Goal: Complete application form: Complete application form

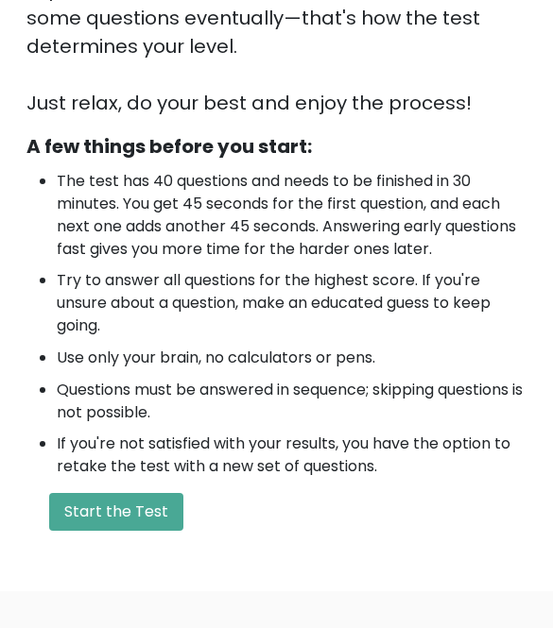
scroll to position [626, 0]
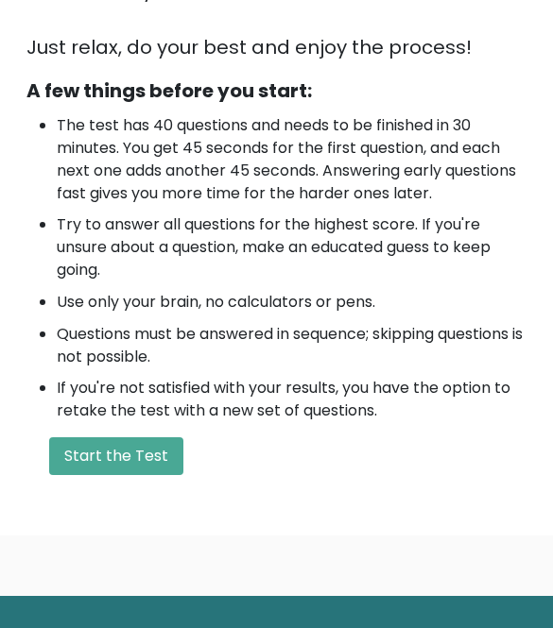
click at [155, 438] on button "Start the Test" at bounding box center [116, 457] width 134 height 38
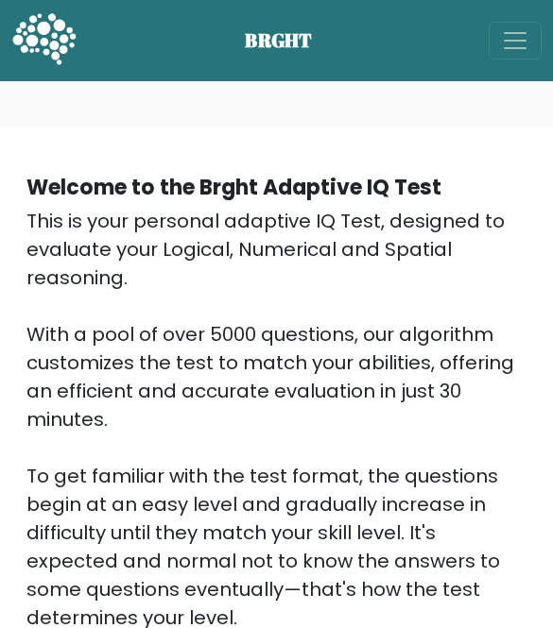
scroll to position [661, 0]
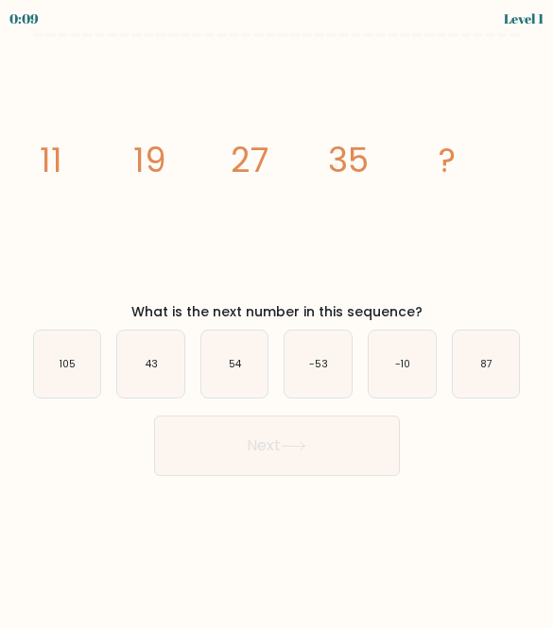
click at [151, 377] on icon "43" at bounding box center [150, 364] width 67 height 67
click at [277, 319] on input "b. 43" at bounding box center [277, 317] width 1 height 5
radio input "true"
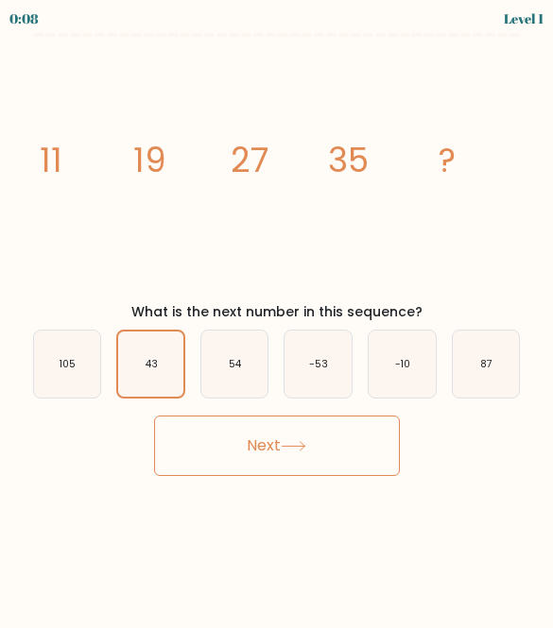
click at [291, 458] on button "Next" at bounding box center [277, 446] width 246 height 60
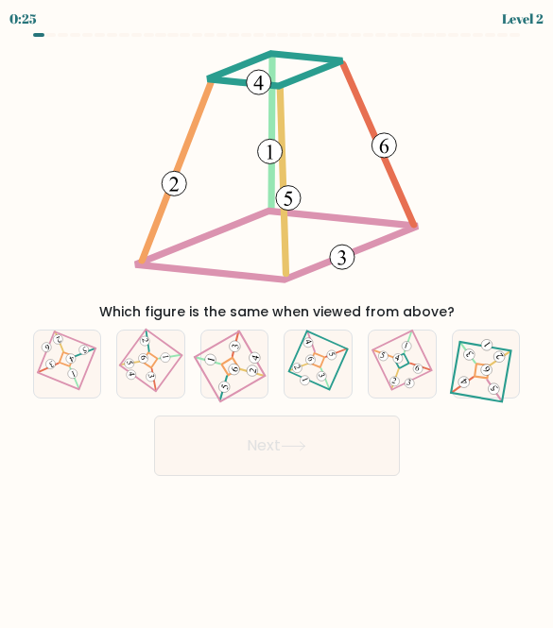
click at [419, 356] on icon at bounding box center [401, 364] width 45 height 54
click at [278, 319] on input "e." at bounding box center [277, 317] width 1 height 5
radio input "true"
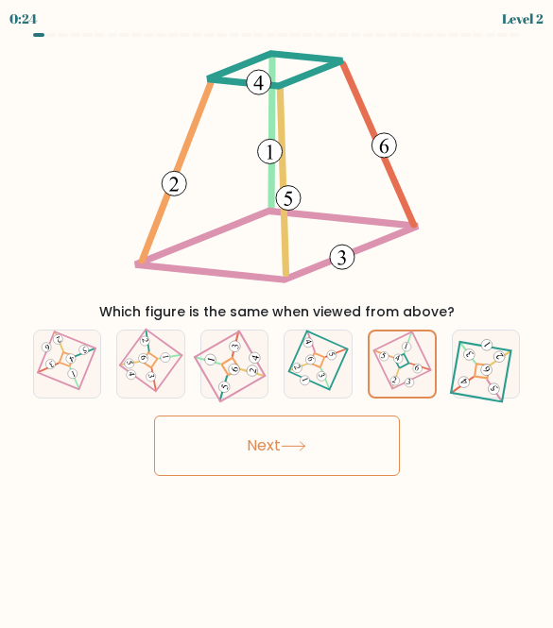
click at [366, 441] on button "Next" at bounding box center [277, 446] width 246 height 60
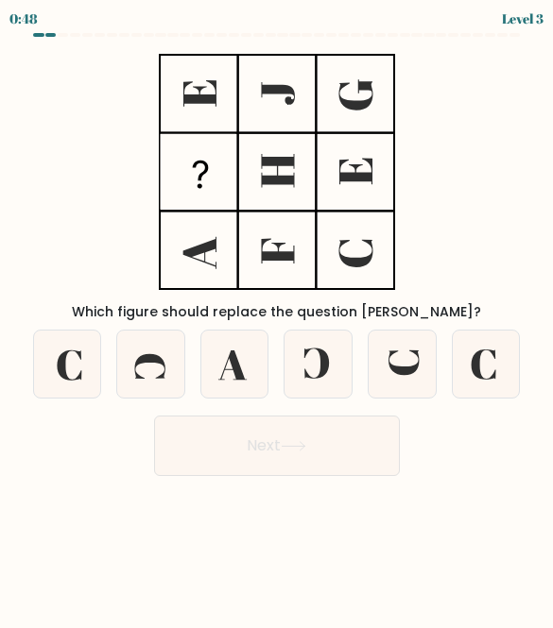
click at [420, 351] on icon at bounding box center [401, 364] width 67 height 67
click at [278, 319] on input "e." at bounding box center [277, 317] width 1 height 5
radio input "true"
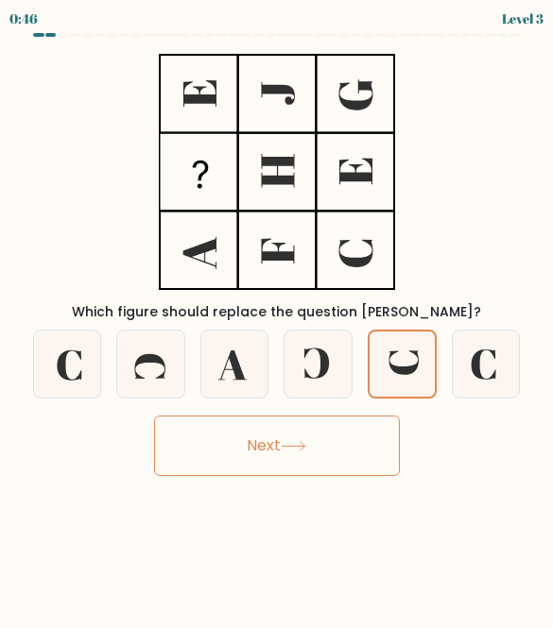
click at [358, 453] on button "Next" at bounding box center [277, 446] width 246 height 60
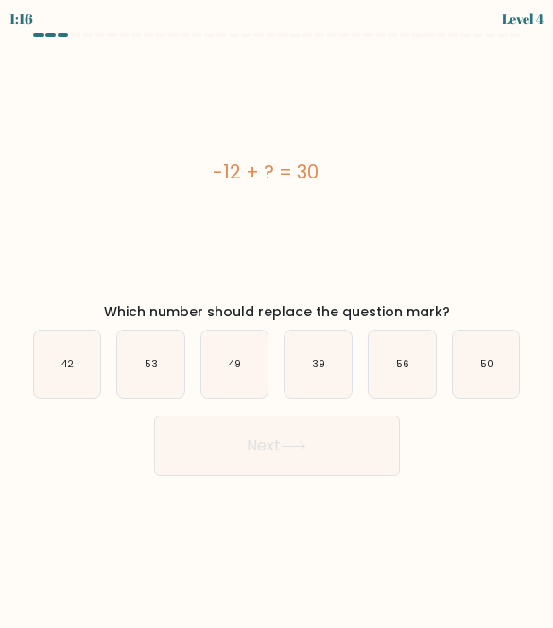
click at [326, 357] on icon "39" at bounding box center [317, 364] width 67 height 67
click at [278, 319] on input "d. 39" at bounding box center [277, 317] width 1 height 5
radio input "true"
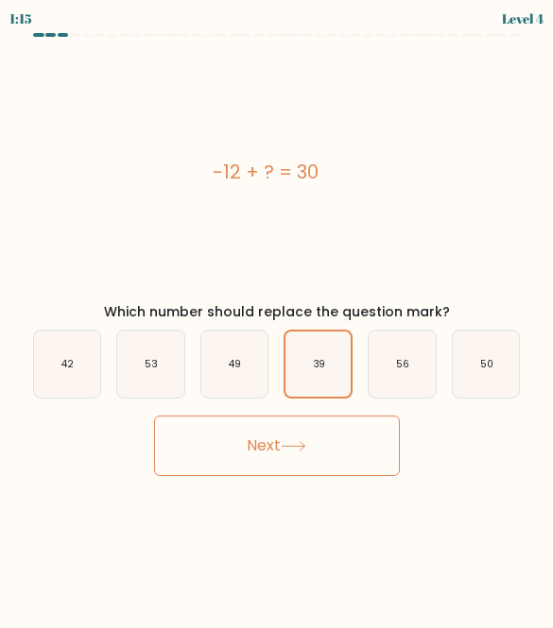
click at [379, 430] on button "Next" at bounding box center [277, 446] width 246 height 60
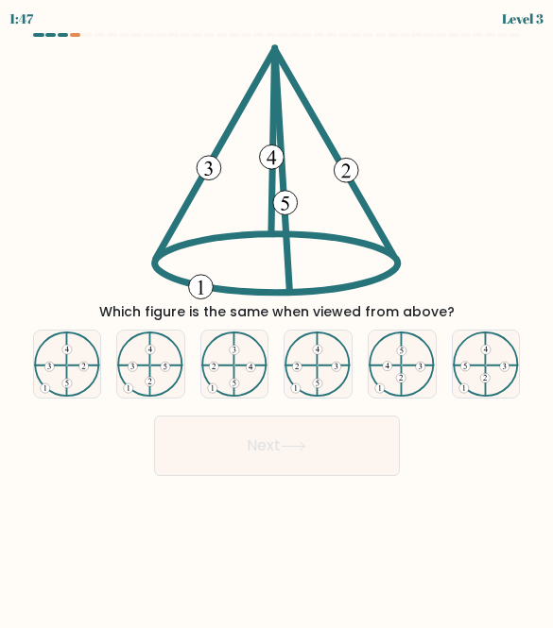
click at [344, 351] on icon at bounding box center [317, 365] width 67 height 66
click at [278, 319] on input "d." at bounding box center [277, 317] width 1 height 5
radio input "true"
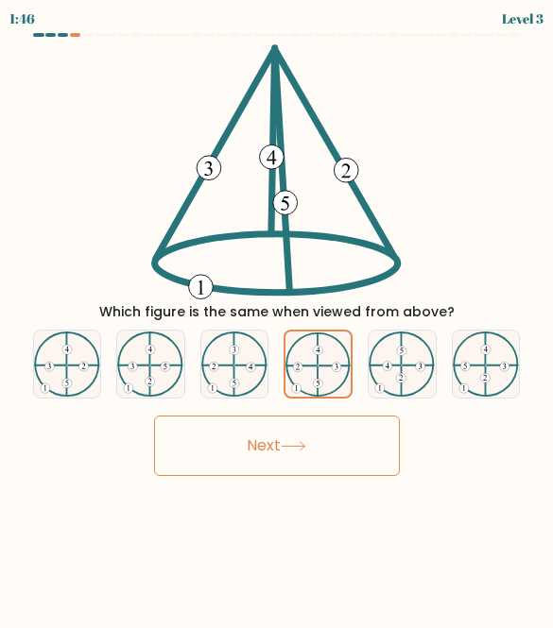
click at [381, 438] on button "Next" at bounding box center [277, 446] width 246 height 60
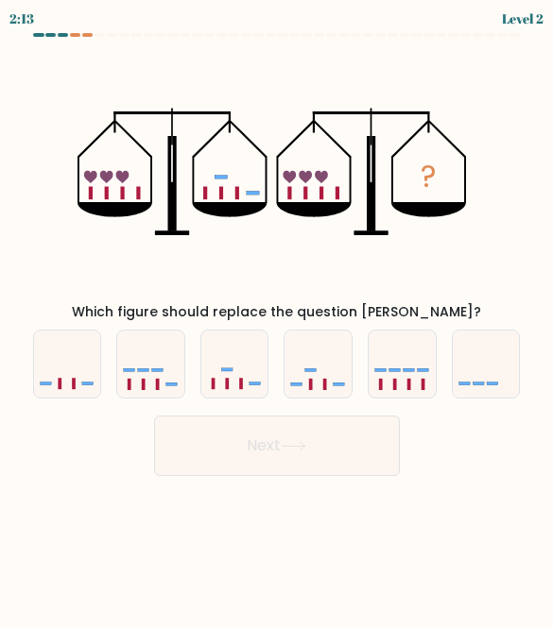
click at [250, 376] on icon at bounding box center [234, 364] width 67 height 56
click at [277, 319] on input "c." at bounding box center [277, 317] width 1 height 5
radio input "true"
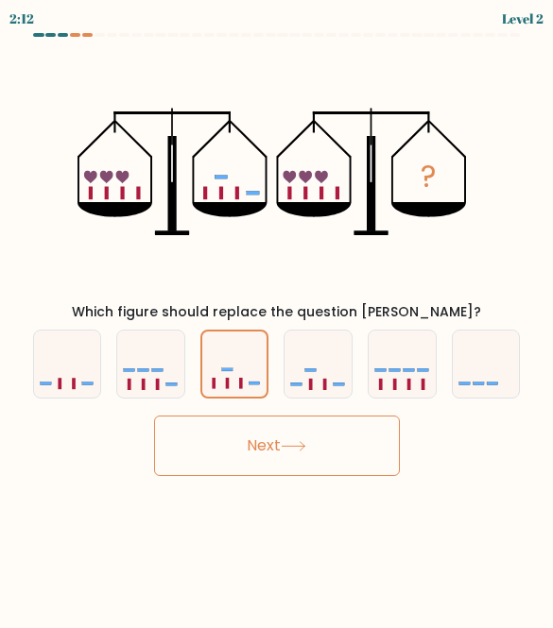
click at [347, 441] on button "Next" at bounding box center [277, 446] width 246 height 60
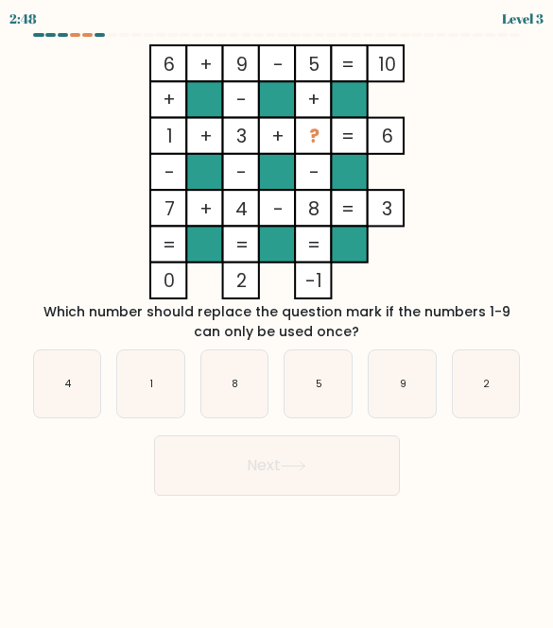
click at [519, 379] on icon "2" at bounding box center [486, 384] width 67 height 67
click at [278, 319] on input "f. 2" at bounding box center [277, 317] width 1 height 5
radio input "true"
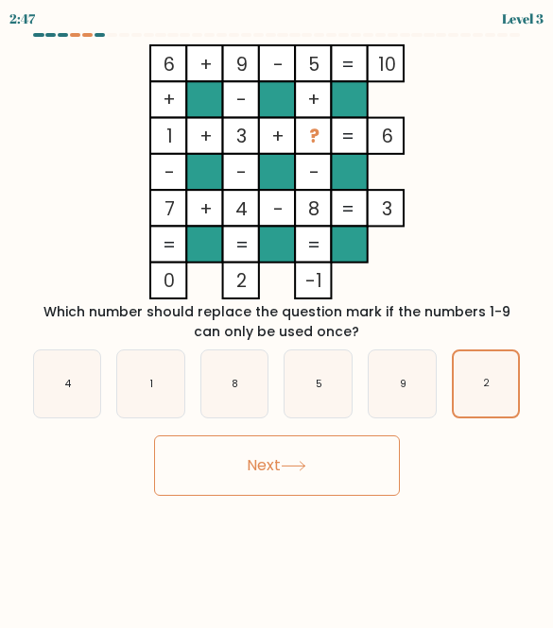
click at [343, 522] on body "2:47 Level 3" at bounding box center [276, 314] width 553 height 628
click at [355, 480] on button "Next" at bounding box center [277, 466] width 246 height 60
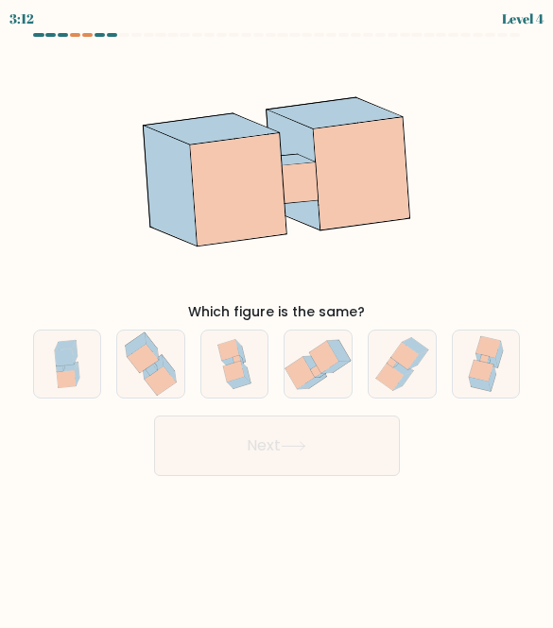
click at [251, 363] on icon at bounding box center [234, 364] width 51 height 67
click at [277, 319] on input "c." at bounding box center [277, 317] width 1 height 5
radio input "true"
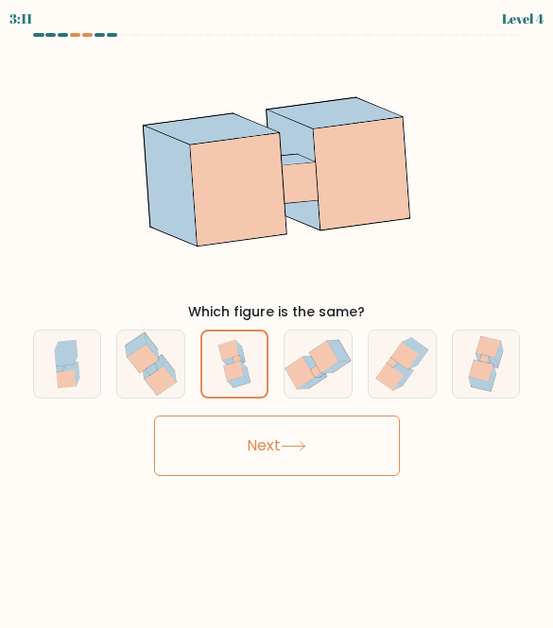
click at [340, 446] on button "Next" at bounding box center [277, 446] width 246 height 60
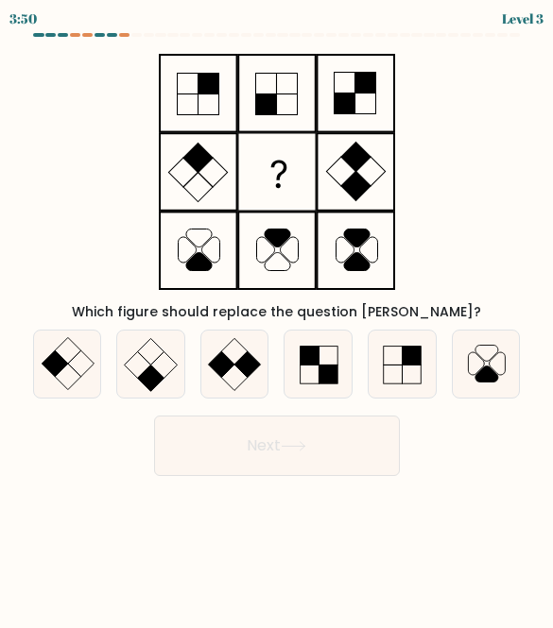
click at [352, 348] on div at bounding box center [317, 364] width 69 height 69
click at [278, 319] on input "d." at bounding box center [277, 317] width 1 height 5
radio input "true"
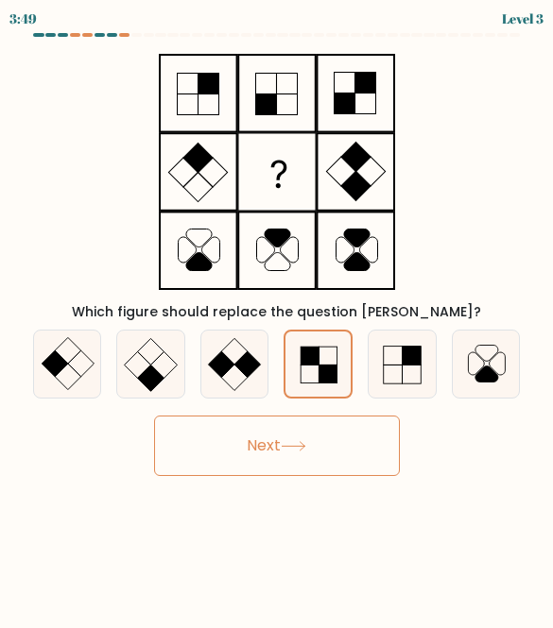
click at [378, 445] on button "Next" at bounding box center [277, 446] width 246 height 60
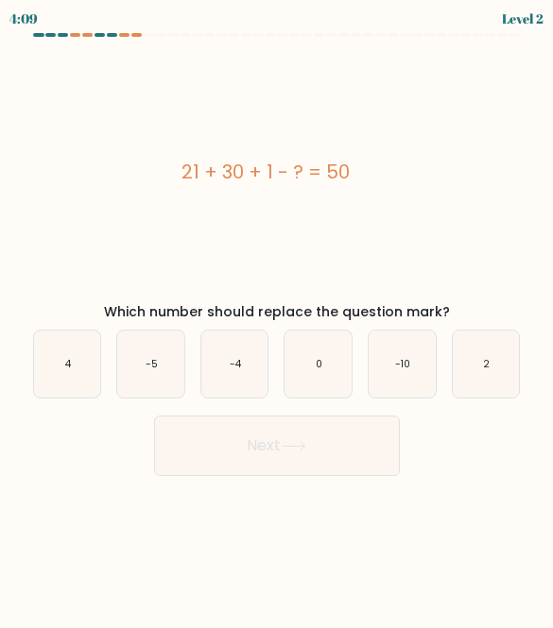
click at [258, 349] on icon "-4" at bounding box center [234, 364] width 67 height 67
click at [277, 319] on input "c. -4" at bounding box center [277, 317] width 1 height 5
radio input "true"
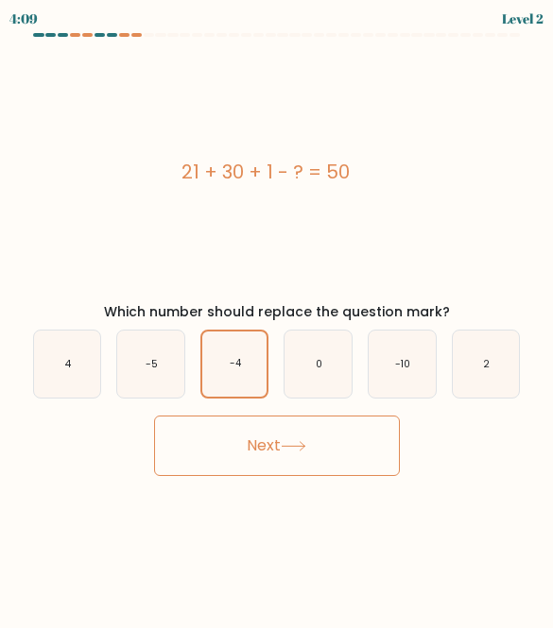
click at [359, 448] on button "Next" at bounding box center [277, 446] width 246 height 60
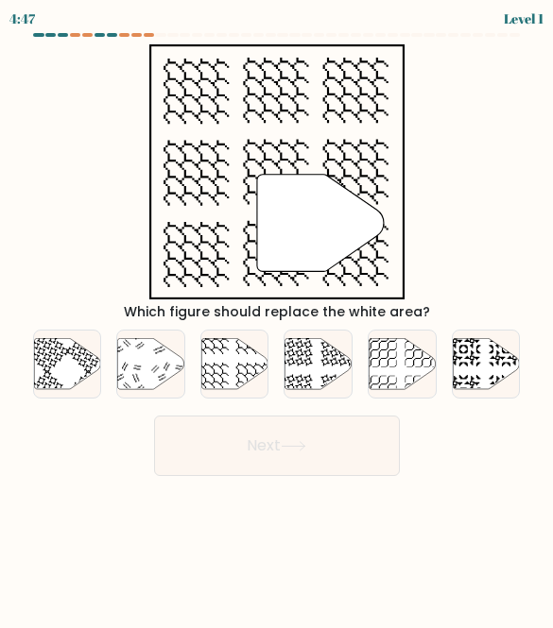
click at [247, 377] on icon at bounding box center [234, 363] width 67 height 51
click at [277, 319] on input "c." at bounding box center [277, 317] width 1 height 5
radio input "true"
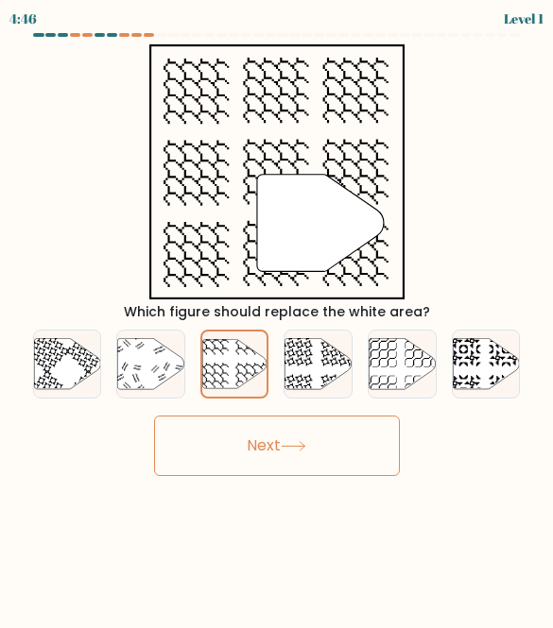
click at [357, 454] on button "Next" at bounding box center [277, 446] width 246 height 60
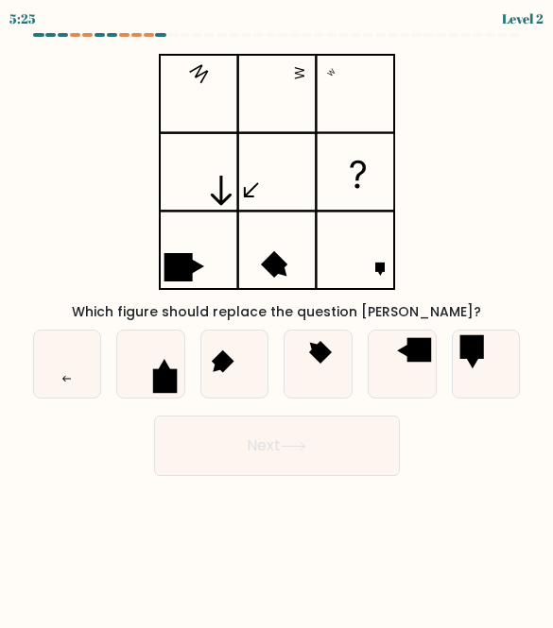
click at [81, 350] on icon at bounding box center [67, 364] width 67 height 67
click at [277, 319] on input "a." at bounding box center [277, 317] width 1 height 5
radio input "true"
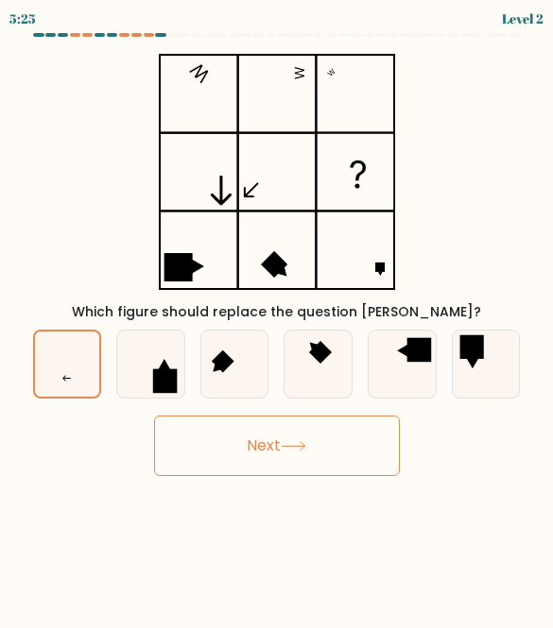
click at [358, 432] on button "Next" at bounding box center [277, 446] width 246 height 60
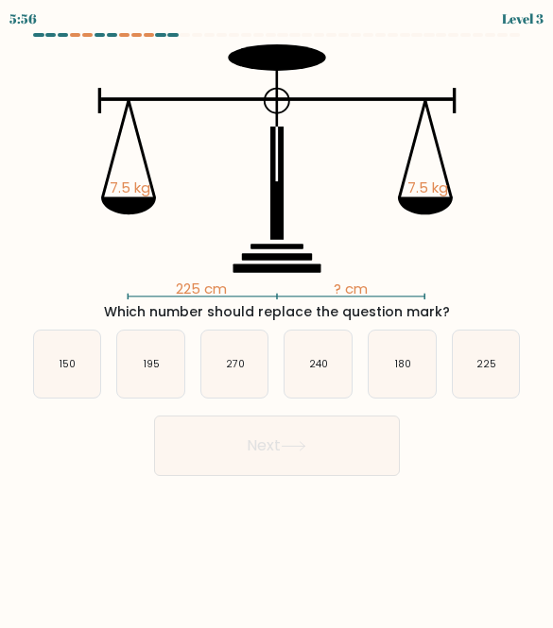
click at [494, 356] on icon "225" at bounding box center [486, 364] width 67 height 67
click at [278, 319] on input "f. 225" at bounding box center [277, 317] width 1 height 5
radio input "true"
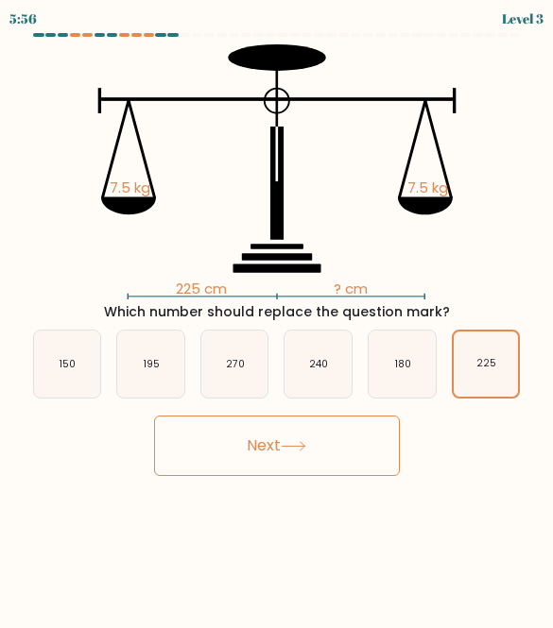
click at [368, 459] on button "Next" at bounding box center [277, 446] width 246 height 60
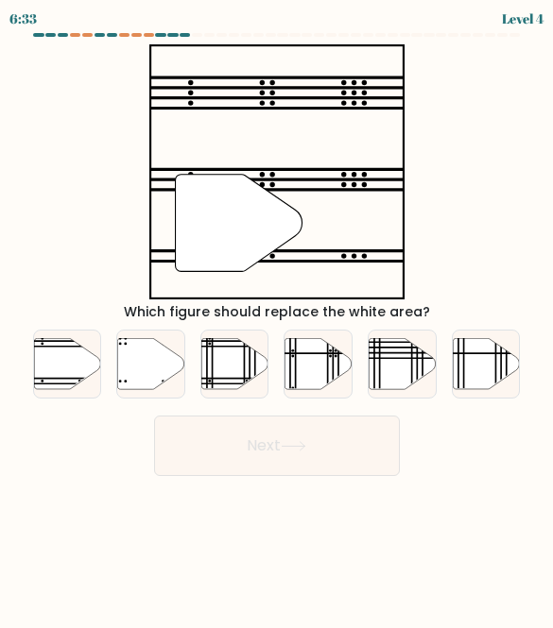
click at [61, 368] on icon at bounding box center [67, 363] width 67 height 51
click at [277, 319] on input "a." at bounding box center [277, 317] width 1 height 5
radio input "true"
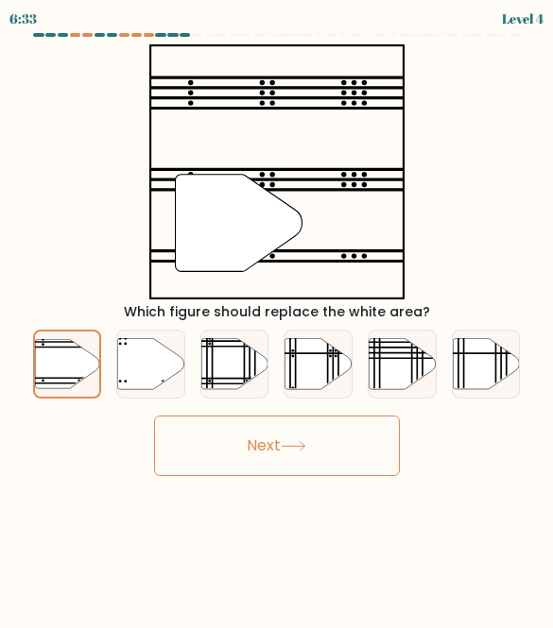
click at [318, 444] on button "Next" at bounding box center [277, 446] width 246 height 60
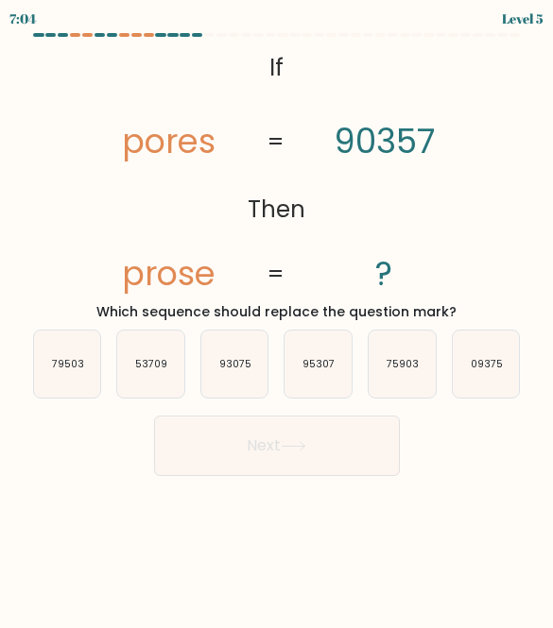
click at [520, 361] on div "09375" at bounding box center [486, 364] width 69 height 69
click at [278, 319] on input "f. 09375" at bounding box center [277, 317] width 1 height 5
radio input "true"
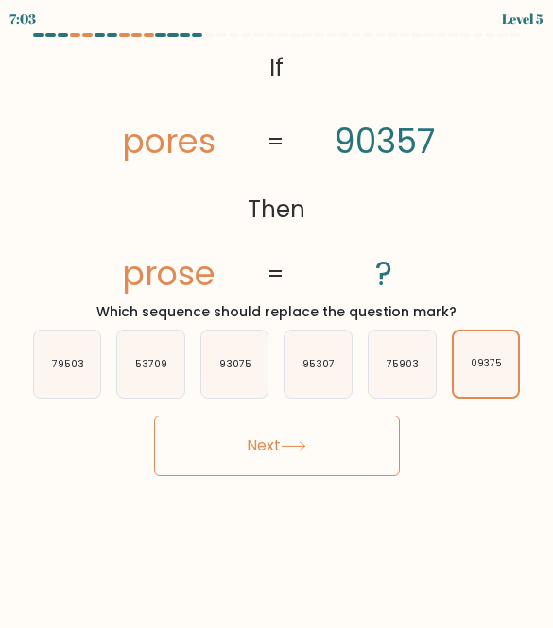
click at [386, 455] on button "Next" at bounding box center [277, 446] width 246 height 60
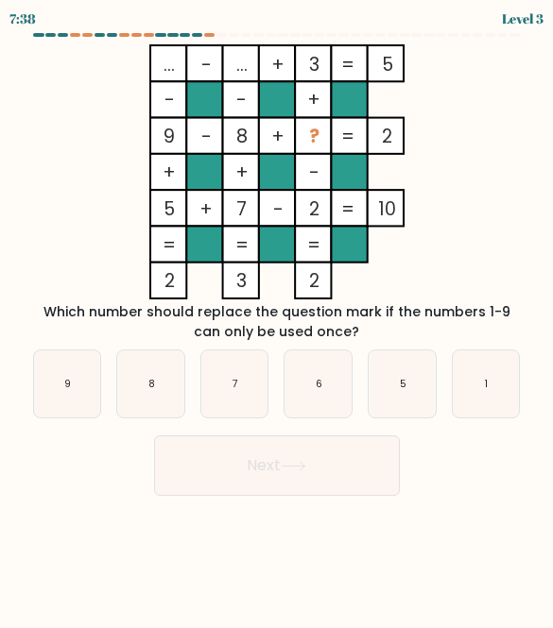
click at [488, 338] on div "a. 9 b. 8 c. 7 d." at bounding box center [277, 376] width 503 height 84
click at [518, 368] on icon "1" at bounding box center [486, 384] width 67 height 67
click at [278, 319] on input "f. 1" at bounding box center [277, 317] width 1 height 5
radio input "true"
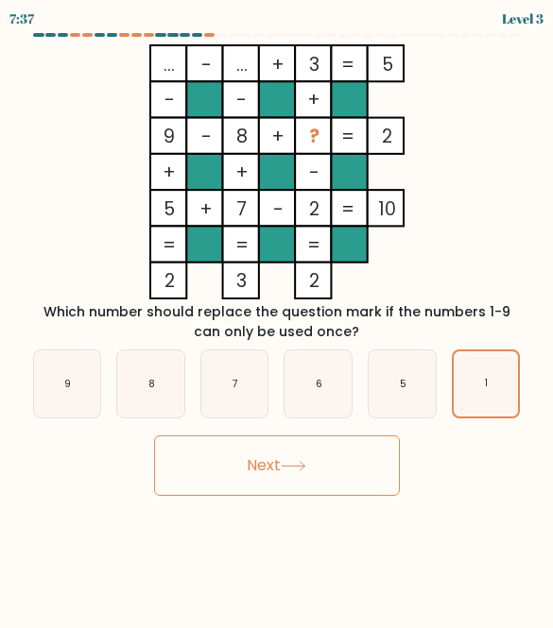
click at [366, 483] on button "Next" at bounding box center [277, 466] width 246 height 60
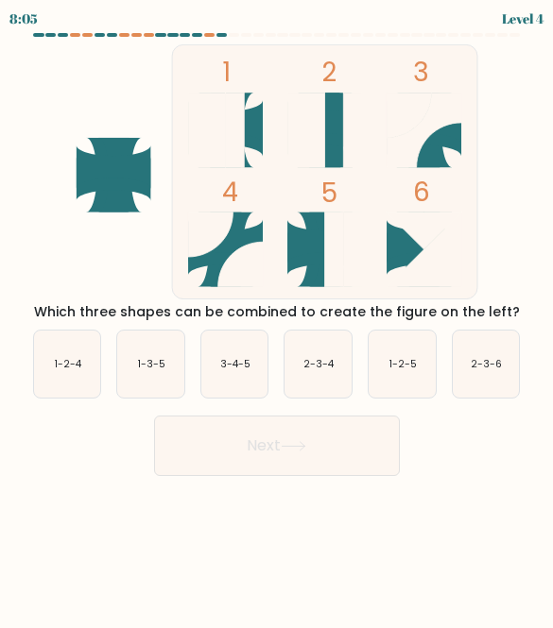
click at [425, 372] on icon "1-2-5" at bounding box center [401, 364] width 67 height 67
click at [278, 319] on input "e. 1-2-5" at bounding box center [277, 317] width 1 height 5
radio input "true"
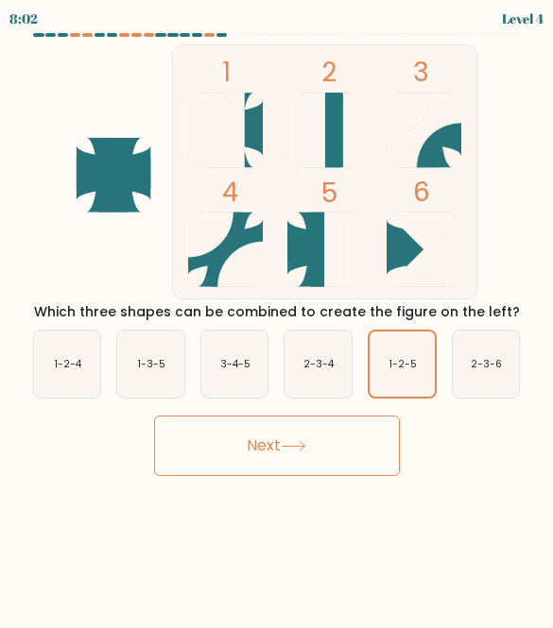
click at [150, 370] on text "1-3-5" at bounding box center [151, 364] width 27 height 14
click at [277, 319] on input "b. 1-3-5" at bounding box center [277, 317] width 1 height 5
radio input "true"
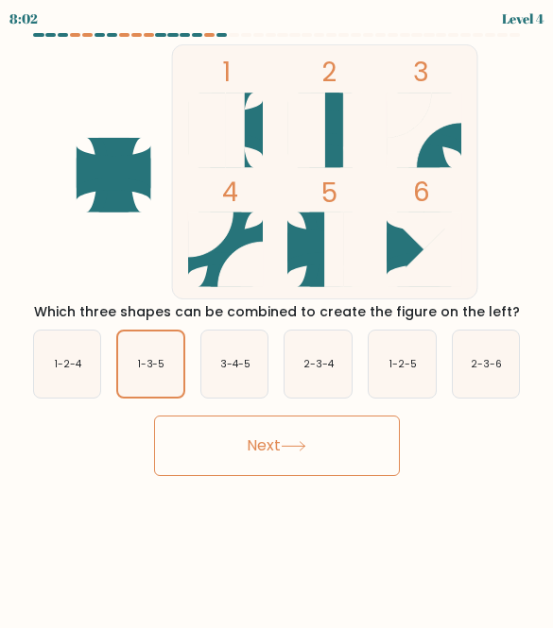
click at [294, 431] on button "Next" at bounding box center [277, 446] width 246 height 60
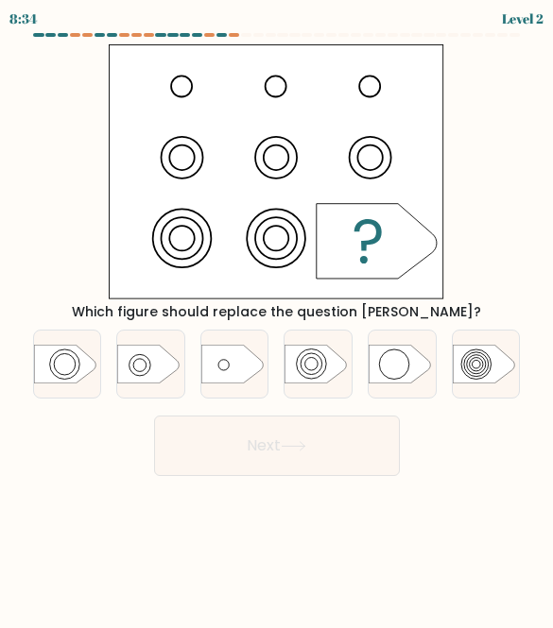
click at [326, 367] on icon at bounding box center [316, 364] width 62 height 39
click at [278, 319] on input "d." at bounding box center [277, 317] width 1 height 5
radio input "true"
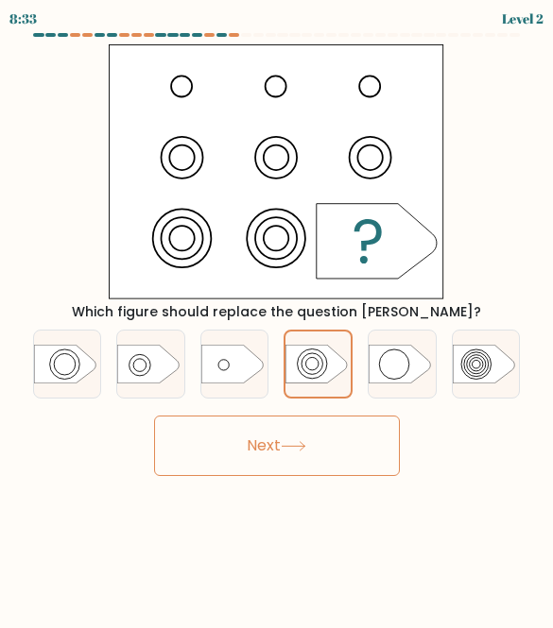
click at [361, 460] on button "Next" at bounding box center [277, 446] width 246 height 60
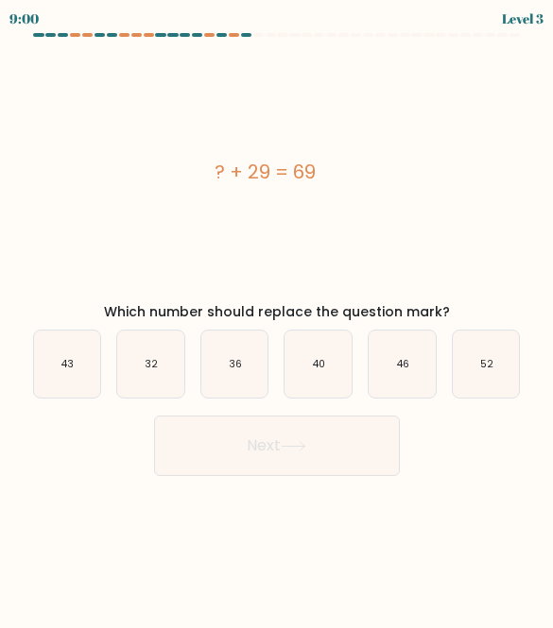
click at [338, 360] on icon "40" at bounding box center [317, 364] width 67 height 67
click at [278, 319] on input "d. 40" at bounding box center [277, 317] width 1 height 5
radio input "true"
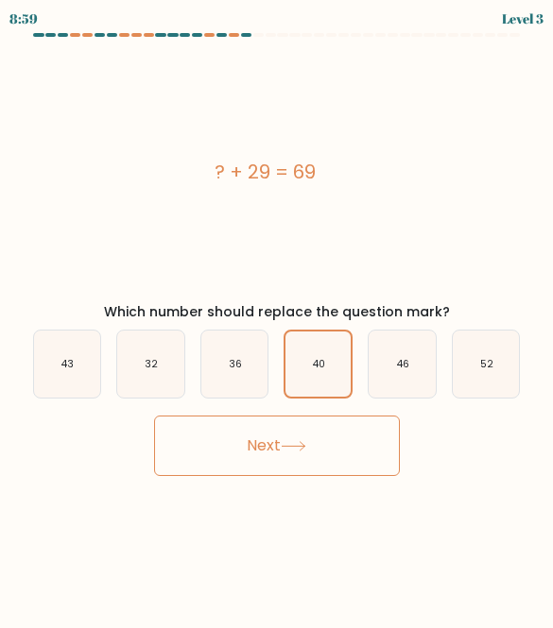
click at [379, 436] on button "Next" at bounding box center [277, 446] width 246 height 60
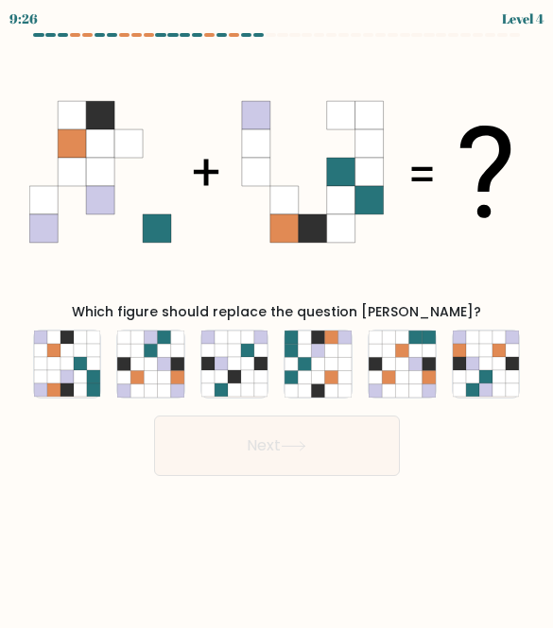
click at [498, 203] on icon at bounding box center [276, 171] width 495 height 255
click at [303, 374] on icon at bounding box center [305, 377] width 13 height 13
click at [278, 319] on input "d." at bounding box center [277, 317] width 1 height 5
radio input "true"
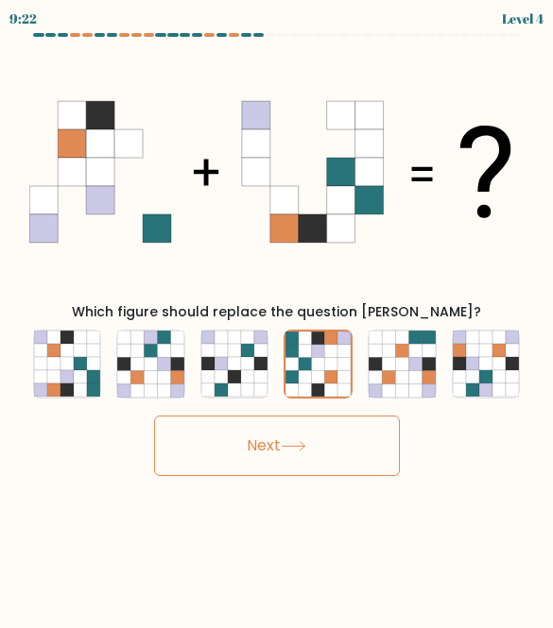
click at [367, 434] on button "Next" at bounding box center [277, 446] width 246 height 60
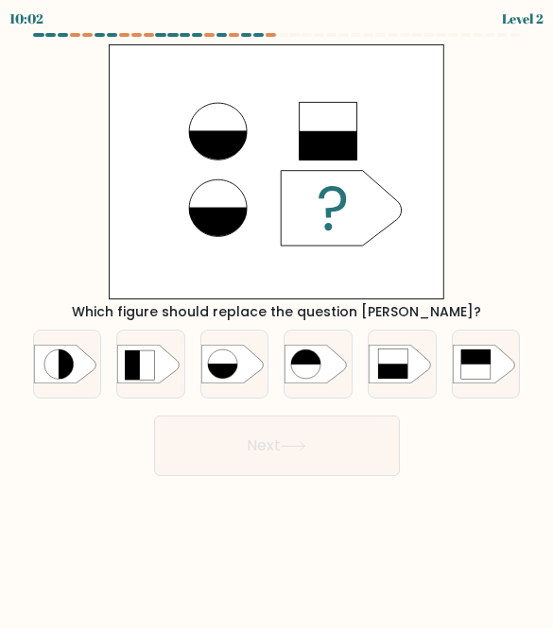
click at [427, 392] on div at bounding box center [402, 364] width 69 height 69
click at [278, 319] on input "e." at bounding box center [277, 317] width 1 height 5
radio input "true"
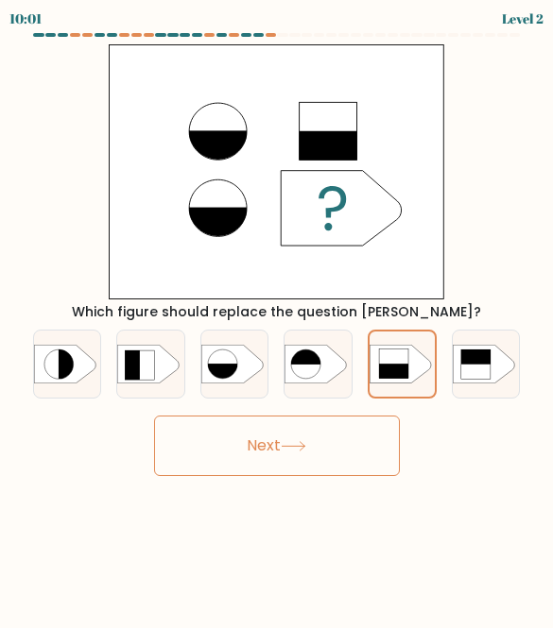
click at [393, 436] on button "Next" at bounding box center [277, 446] width 246 height 60
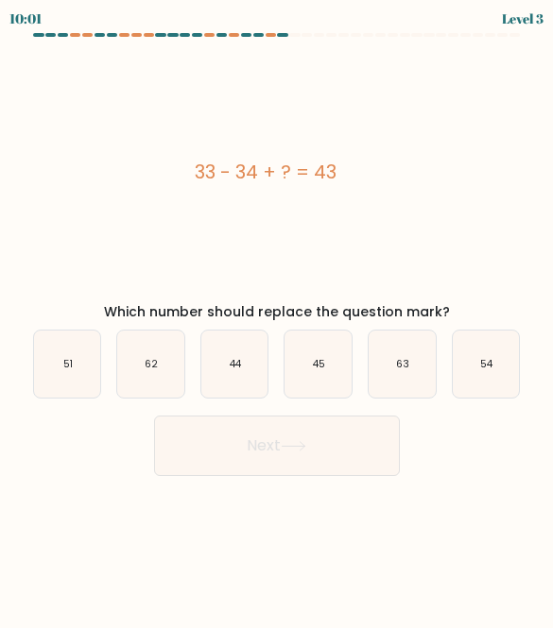
click at [368, 454] on button "Next" at bounding box center [277, 446] width 246 height 60
click at [238, 334] on icon "44" at bounding box center [234, 364] width 67 height 67
click at [277, 319] on input "c. 44" at bounding box center [277, 317] width 1 height 5
radio input "true"
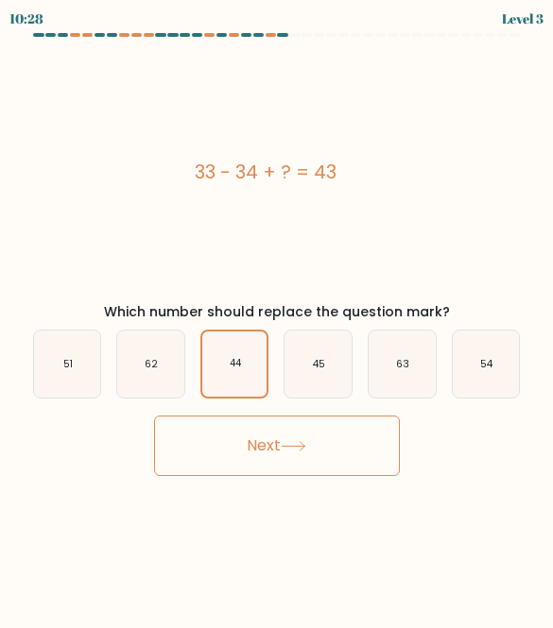
click at [351, 444] on button "Next" at bounding box center [277, 446] width 246 height 60
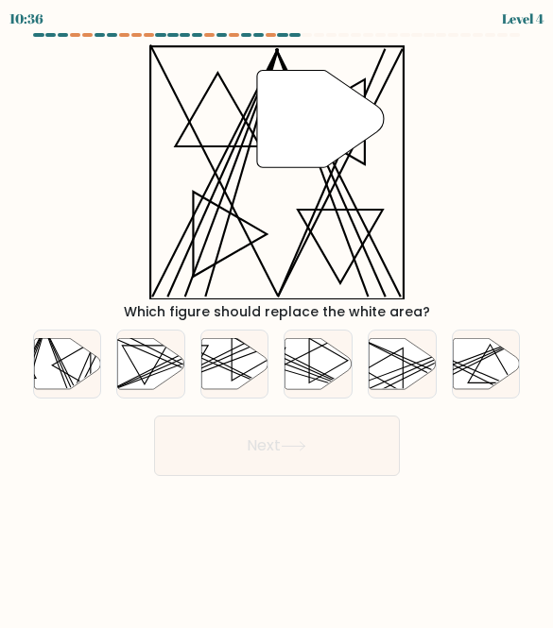
click at [66, 372] on line at bounding box center [76, 392] width 66 height 130
click at [277, 319] on input "a." at bounding box center [277, 317] width 1 height 5
radio input "true"
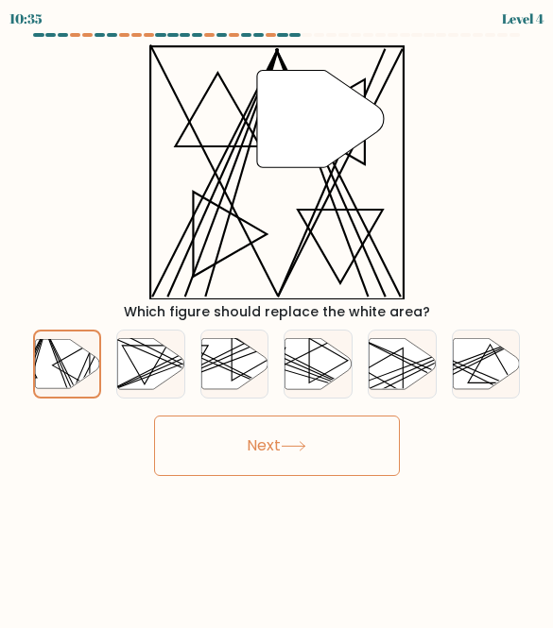
click at [239, 443] on button "Next" at bounding box center [277, 446] width 246 height 60
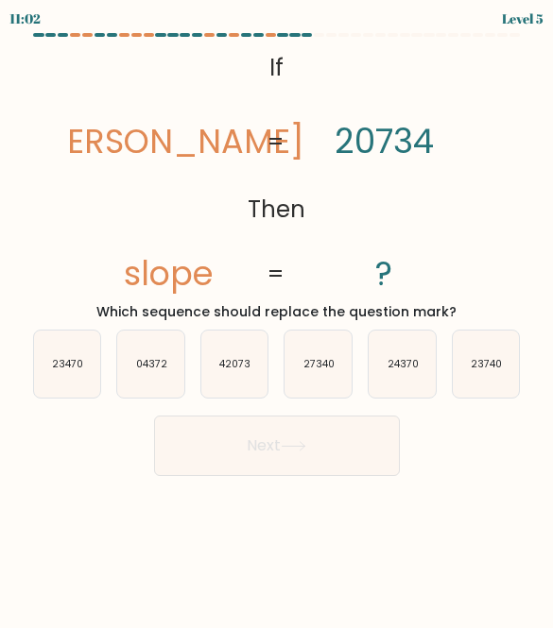
click at [231, 368] on text "42073" at bounding box center [234, 364] width 31 height 14
click at [277, 319] on input "c. 42073" at bounding box center [277, 317] width 1 height 5
radio input "true"
click at [294, 448] on icon at bounding box center [294, 446] width 26 height 10
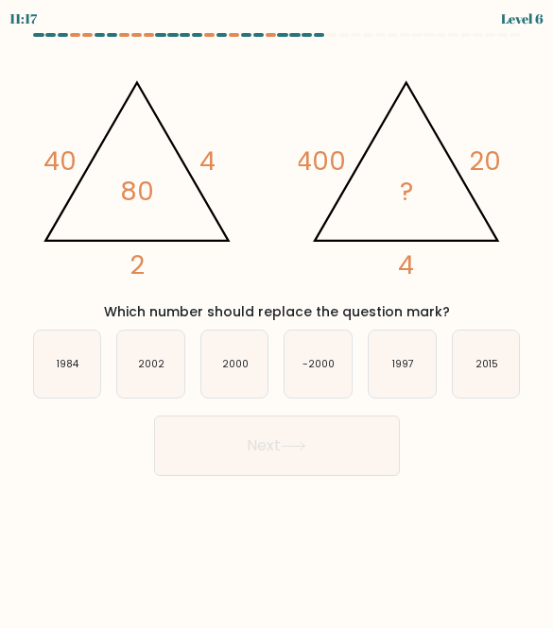
click at [224, 369] on text "2000" at bounding box center [235, 364] width 26 height 14
click at [277, 319] on input "c. 2000" at bounding box center [277, 317] width 1 height 5
radio input "true"
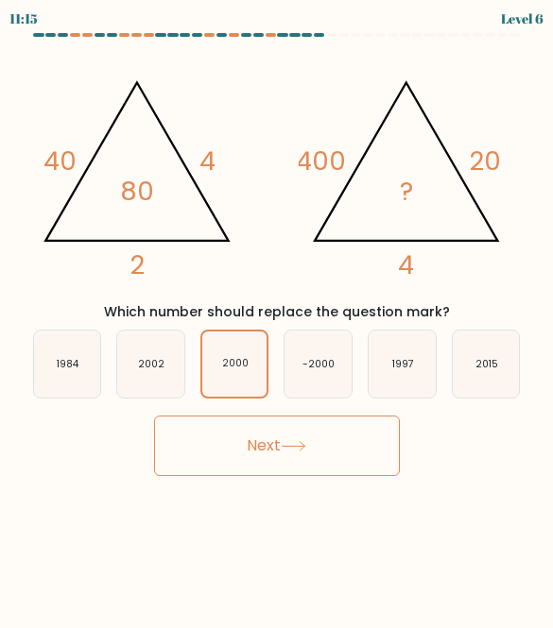
click at [380, 442] on button "Next" at bounding box center [277, 446] width 246 height 60
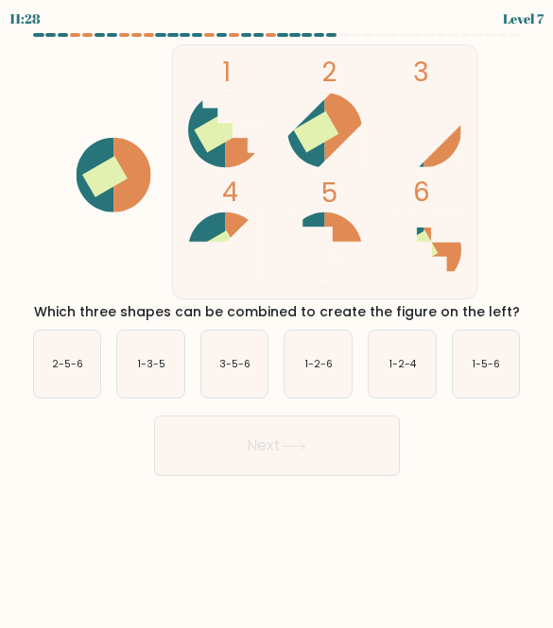
click at [239, 337] on icon "3-5-6" at bounding box center [234, 364] width 67 height 67
click at [277, 319] on input "c. 3-5-6" at bounding box center [277, 317] width 1 height 5
radio input "true"
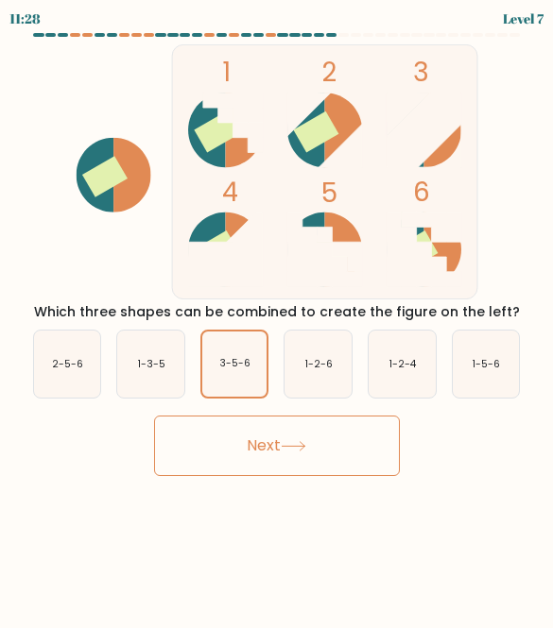
click at [303, 456] on button "Next" at bounding box center [277, 446] width 246 height 60
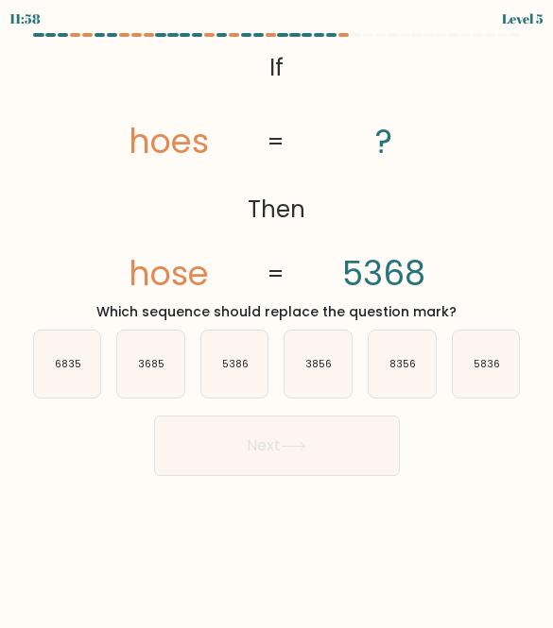
click at [241, 387] on icon "5386" at bounding box center [234, 364] width 67 height 67
click at [277, 319] on input "c. 5386" at bounding box center [277, 317] width 1 height 5
radio input "true"
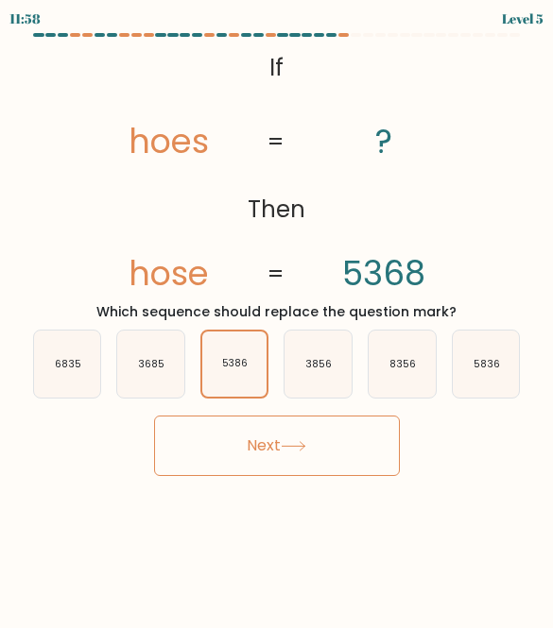
click at [204, 463] on button "Next" at bounding box center [277, 446] width 246 height 60
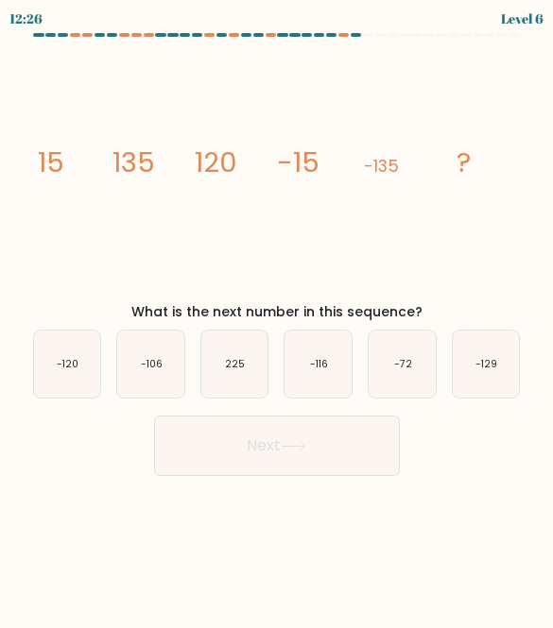
click at [239, 363] on text "225" at bounding box center [235, 364] width 20 height 14
click at [277, 319] on input "c. 225" at bounding box center [277, 317] width 1 height 5
radio input "true"
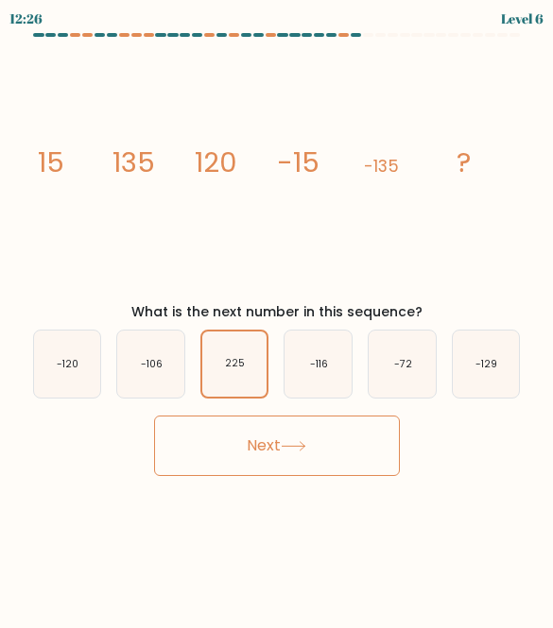
click at [233, 469] on button "Next" at bounding box center [277, 446] width 246 height 60
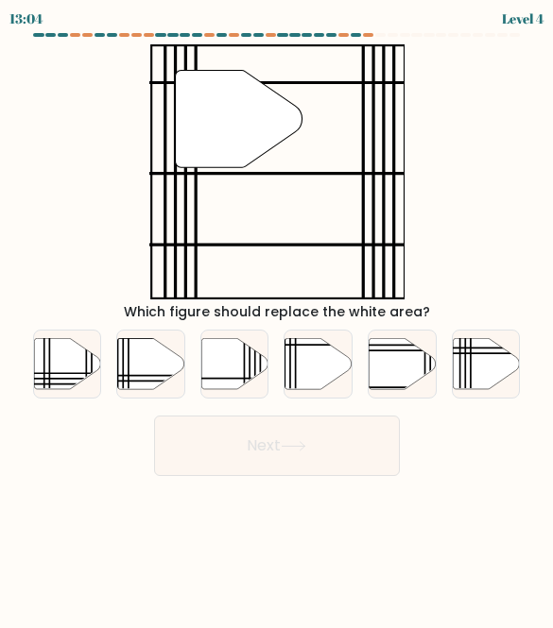
click at [146, 377] on icon at bounding box center [150, 363] width 67 height 51
click at [277, 319] on input "b." at bounding box center [277, 317] width 1 height 5
radio input "true"
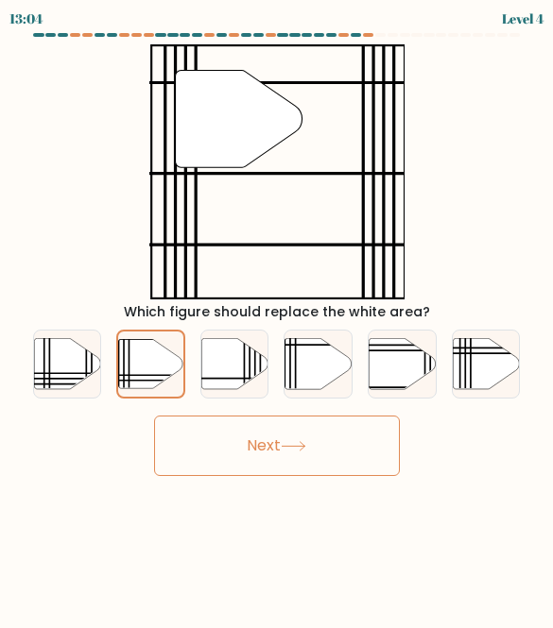
click at [232, 454] on button "Next" at bounding box center [277, 446] width 246 height 60
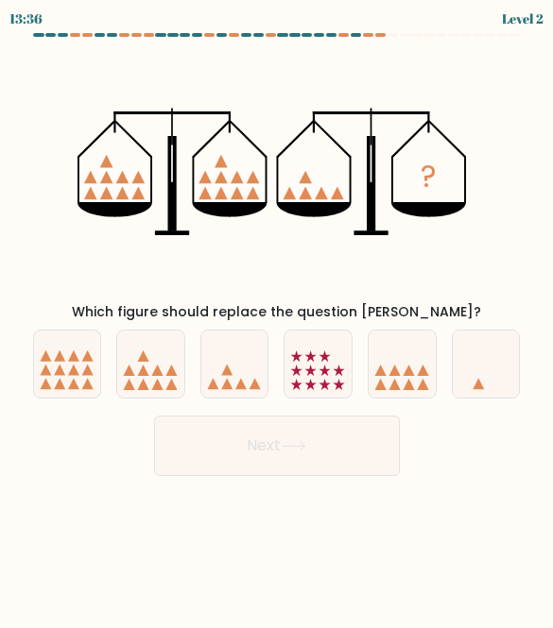
click at [234, 383] on icon at bounding box center [234, 364] width 67 height 56
click at [277, 319] on input "c." at bounding box center [277, 317] width 1 height 5
radio input "true"
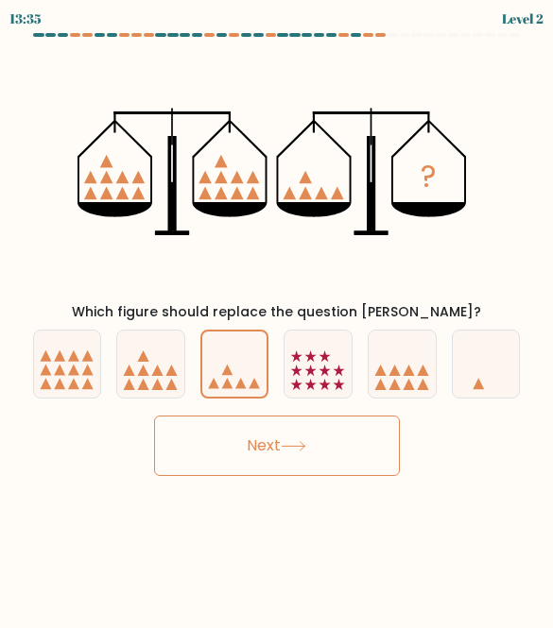
click at [191, 447] on button "Next" at bounding box center [277, 446] width 246 height 60
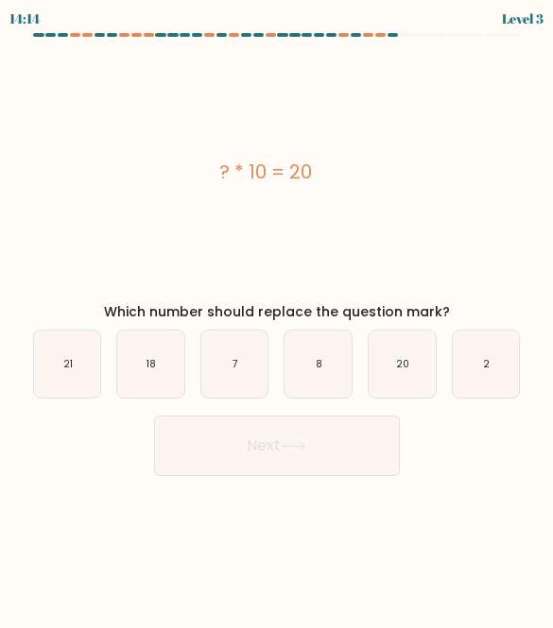
click at [462, 342] on icon "2" at bounding box center [486, 364] width 67 height 67
click at [278, 319] on input "f. 2" at bounding box center [277, 317] width 1 height 5
radio input "true"
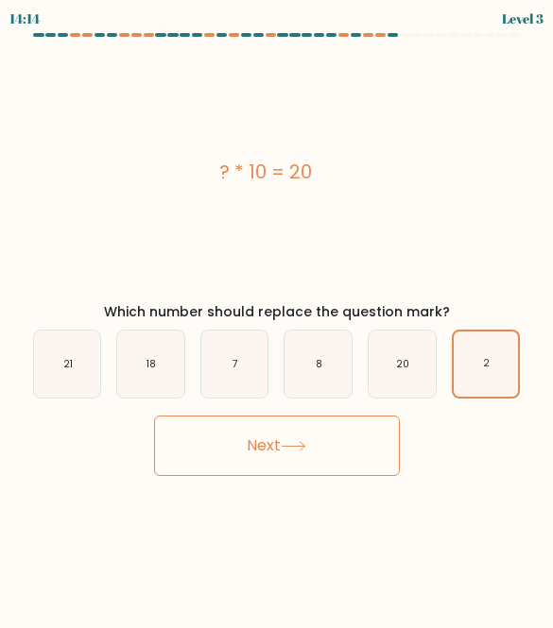
click at [202, 472] on button "Next" at bounding box center [277, 446] width 246 height 60
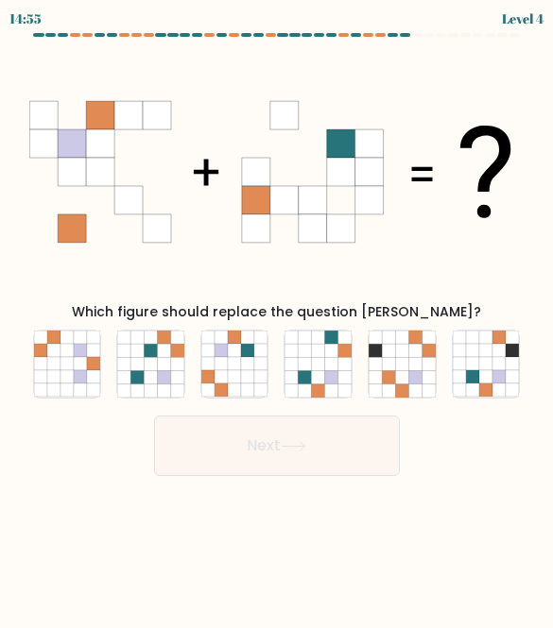
click at [408, 353] on icon at bounding box center [401, 350] width 13 height 13
click at [278, 319] on input "e." at bounding box center [277, 317] width 1 height 5
radio input "true"
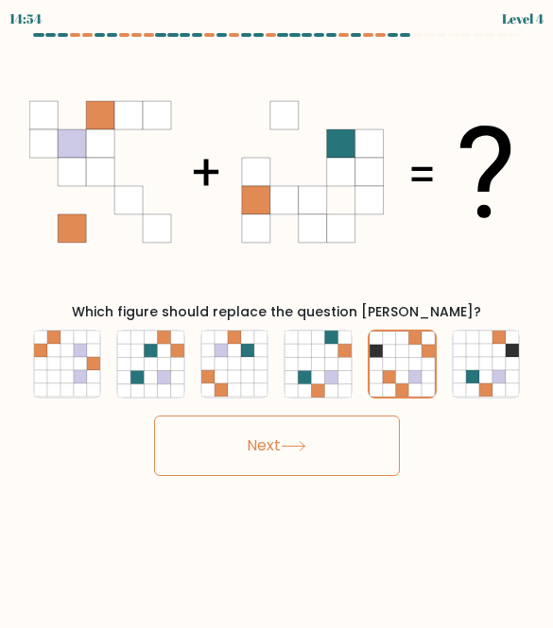
click at [305, 473] on button "Next" at bounding box center [277, 446] width 246 height 60
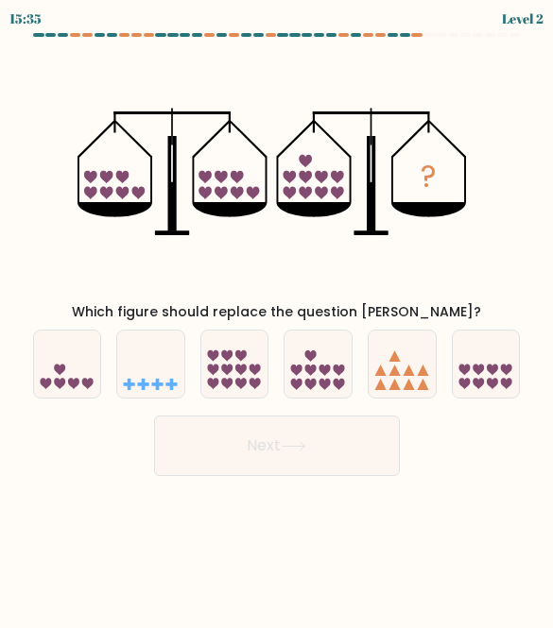
click at [305, 345] on icon at bounding box center [317, 364] width 67 height 56
click at [278, 319] on input "d." at bounding box center [277, 317] width 1 height 5
radio input "true"
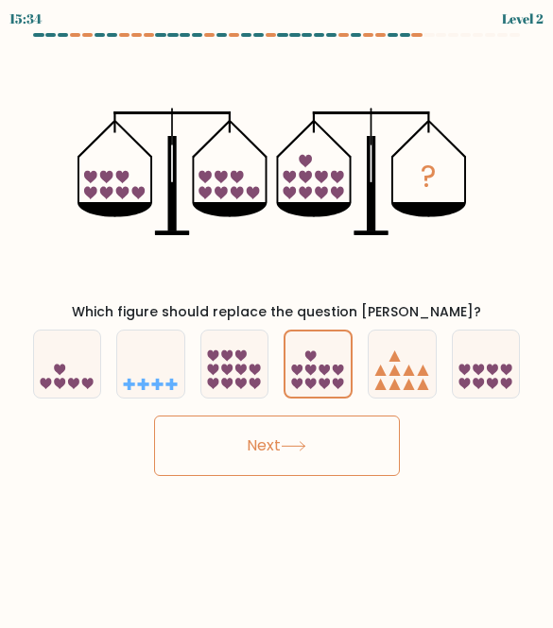
click at [277, 449] on button "Next" at bounding box center [277, 446] width 246 height 60
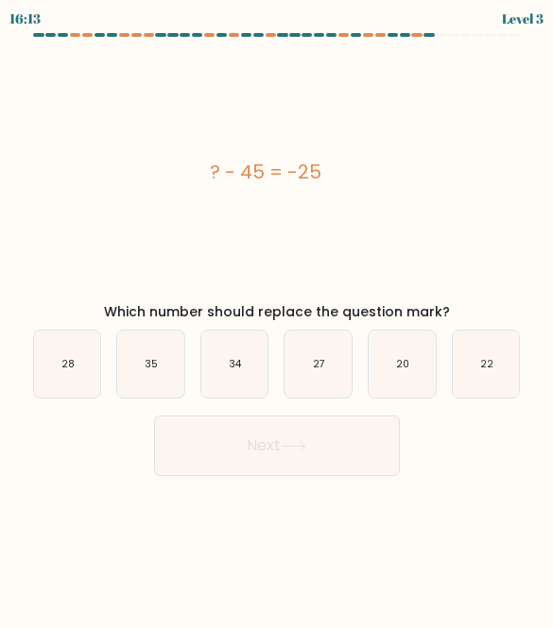
click at [403, 369] on text "20" at bounding box center [402, 364] width 13 height 14
click at [278, 319] on input "e. 20" at bounding box center [277, 317] width 1 height 5
radio input "true"
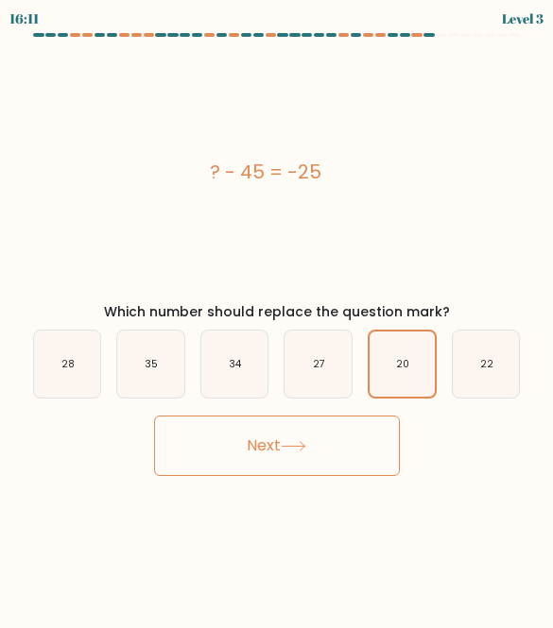
click at [200, 446] on button "Next" at bounding box center [277, 446] width 246 height 60
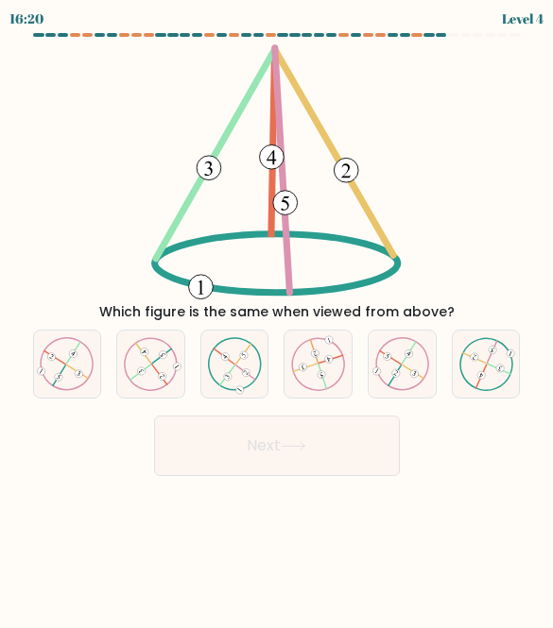
click at [60, 383] on icon at bounding box center [67, 364] width 54 height 54
click at [277, 319] on input "a." at bounding box center [277, 317] width 1 height 5
radio input "true"
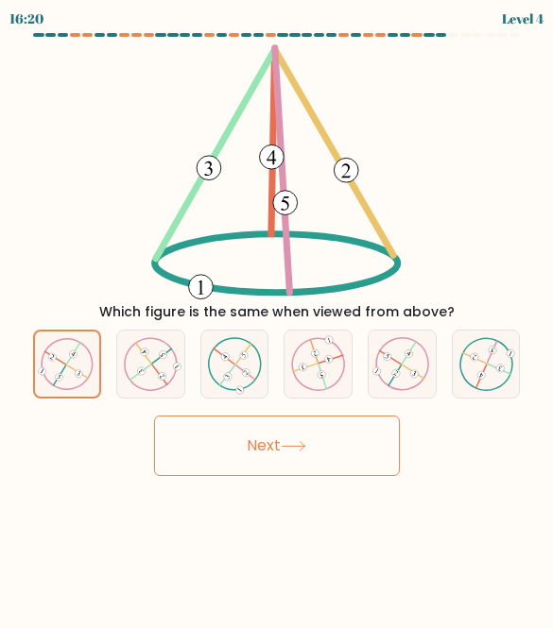
click at [334, 438] on button "Next" at bounding box center [277, 446] width 246 height 60
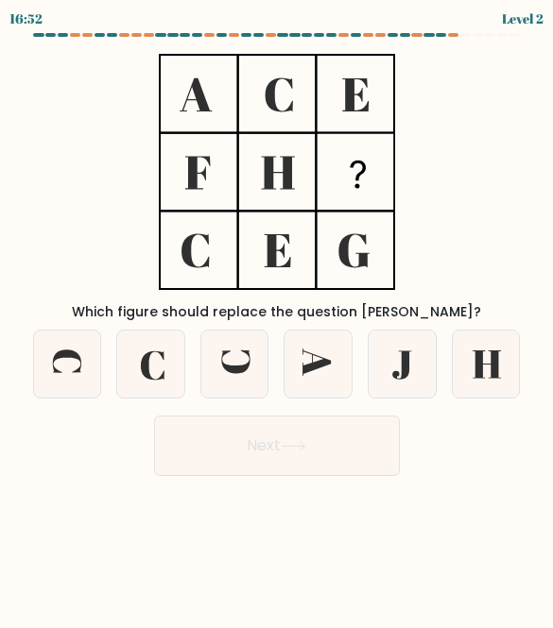
click at [324, 366] on icon at bounding box center [316, 362] width 28 height 27
click at [278, 319] on input "d." at bounding box center [277, 317] width 1 height 5
radio input "true"
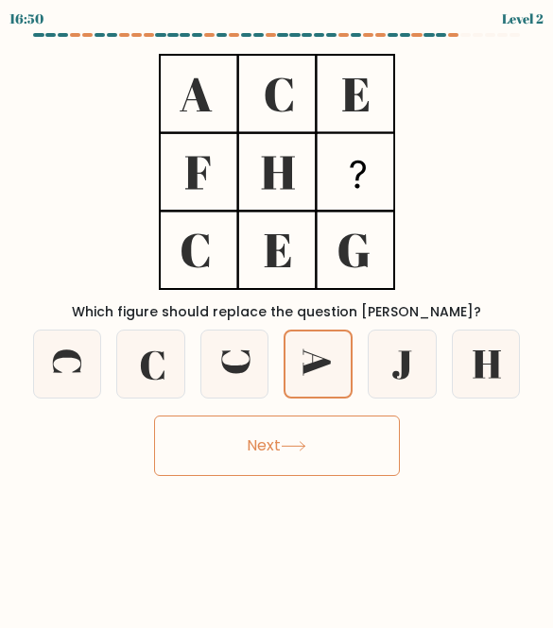
click at [378, 455] on button "Next" at bounding box center [277, 446] width 246 height 60
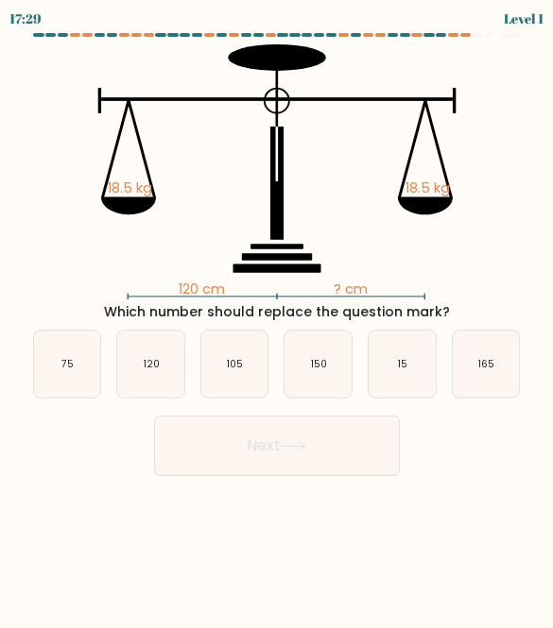
click at [171, 358] on icon "120" at bounding box center [150, 364] width 67 height 67
click at [277, 319] on input "b. 120" at bounding box center [277, 317] width 1 height 5
radio input "true"
click at [232, 438] on button "Next" at bounding box center [277, 446] width 246 height 60
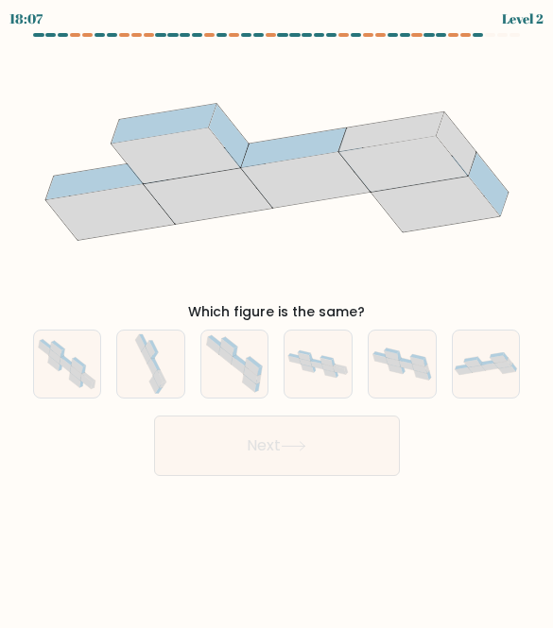
click at [242, 351] on icon at bounding box center [234, 364] width 66 height 67
click at [277, 319] on input "c." at bounding box center [277, 317] width 1 height 5
radio input "true"
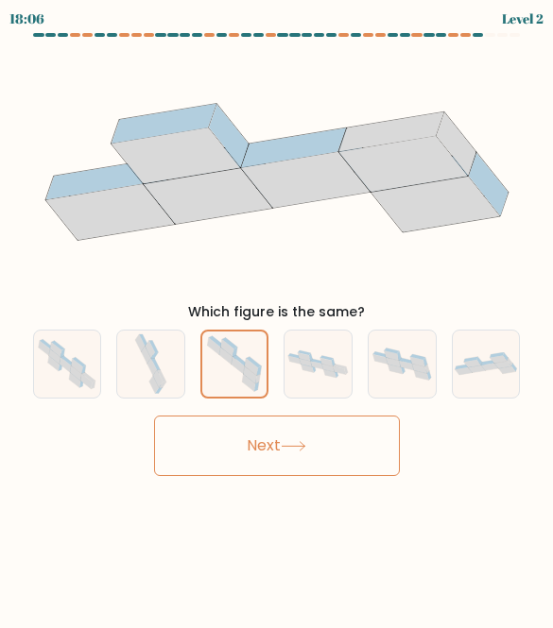
click at [304, 475] on button "Next" at bounding box center [277, 446] width 246 height 60
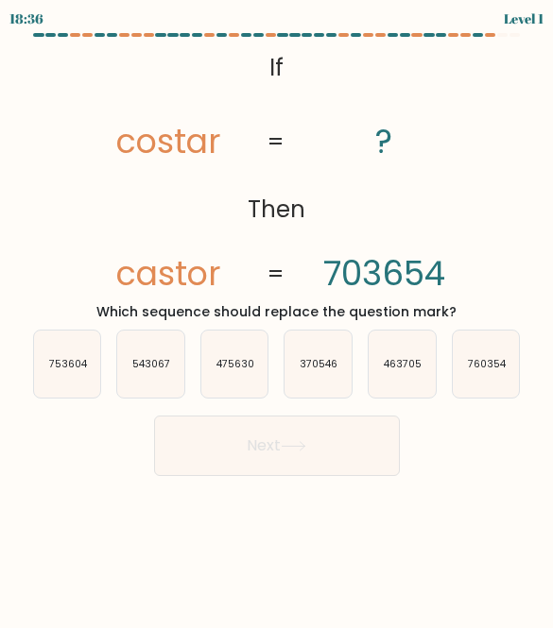
click at [71, 373] on icon "753604" at bounding box center [67, 364] width 67 height 67
click at [277, 319] on input "a. 753604" at bounding box center [277, 317] width 1 height 5
radio input "true"
click at [217, 437] on button "Next" at bounding box center [277, 446] width 246 height 60
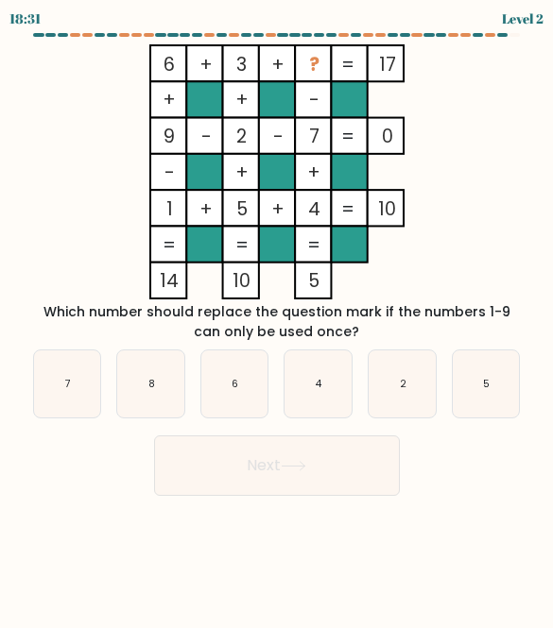
click at [147, 369] on icon "8" at bounding box center [150, 384] width 67 height 67
click at [277, 319] on input "b. 8" at bounding box center [277, 317] width 1 height 5
radio input "true"
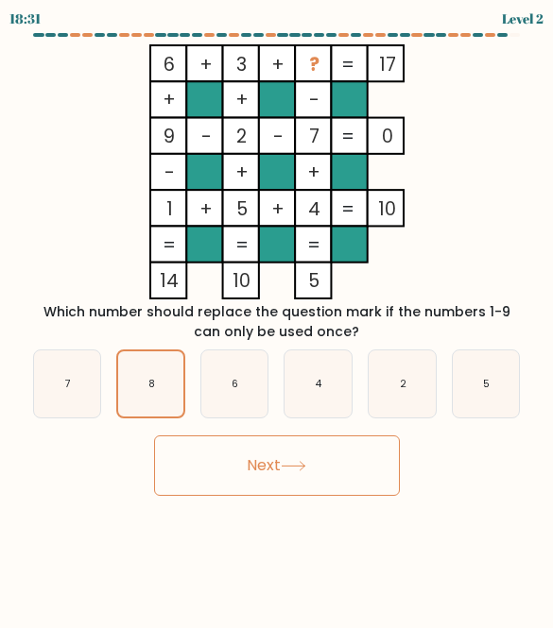
click at [239, 456] on button "Next" at bounding box center [277, 466] width 246 height 60
click at [238, 484] on button "Next" at bounding box center [277, 466] width 246 height 60
click at [261, 483] on button "Next" at bounding box center [277, 466] width 246 height 60
click at [211, 453] on button "Next" at bounding box center [277, 466] width 246 height 60
click at [177, 388] on icon "8" at bounding box center [150, 383] width 65 height 65
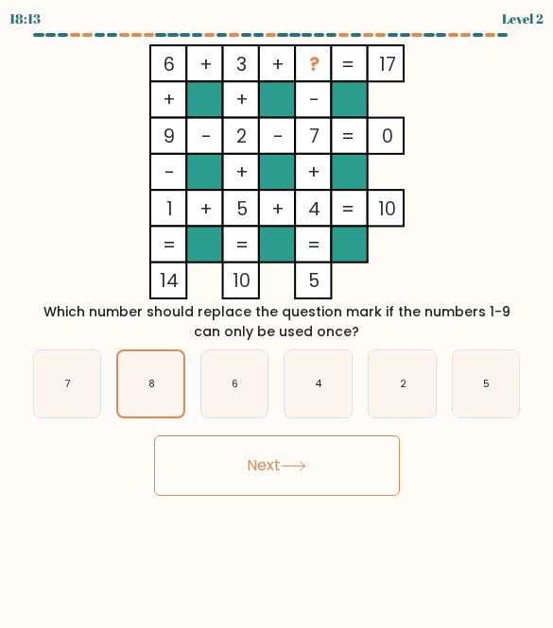
click at [277, 319] on input "b. 8" at bounding box center [277, 317] width 1 height 5
click at [220, 475] on button "Next" at bounding box center [277, 466] width 246 height 60
click at [246, 453] on button "Next" at bounding box center [277, 466] width 246 height 60
click at [246, 452] on button "Next" at bounding box center [277, 466] width 246 height 60
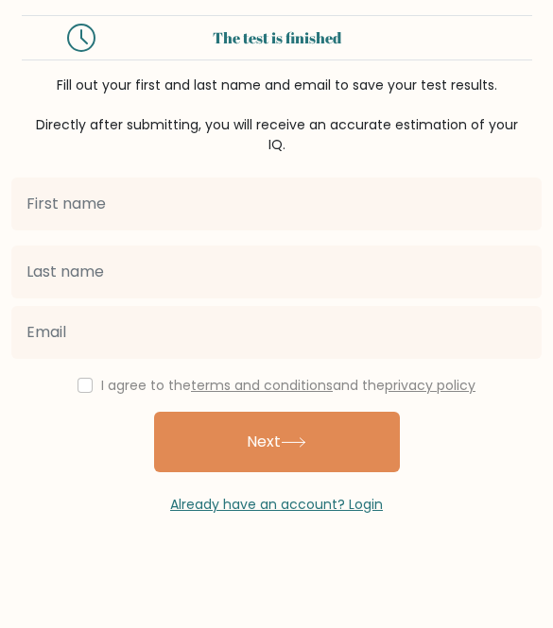
click at [444, 196] on input "text" at bounding box center [276, 204] width 530 height 53
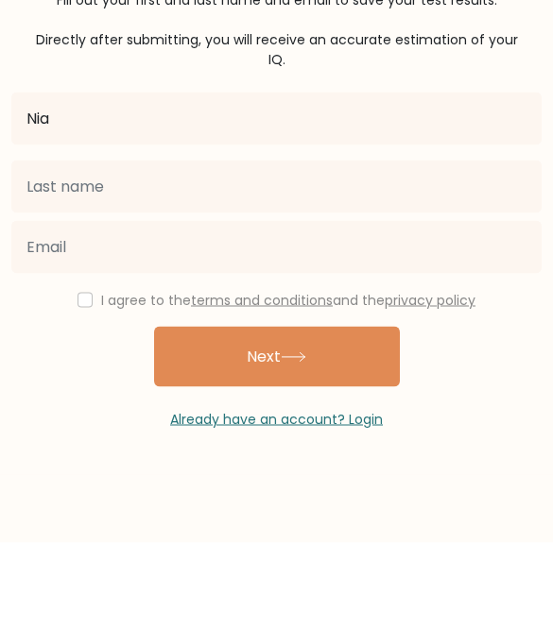
click at [276, 412] on button "Next" at bounding box center [277, 442] width 246 height 60
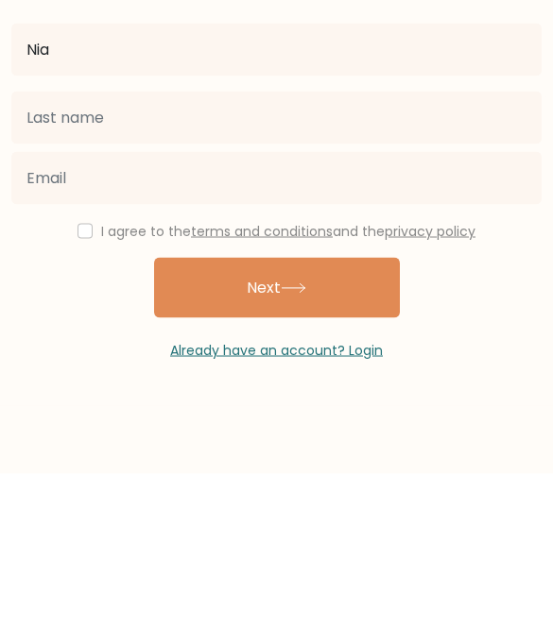
click at [86, 178] on input "Nia" at bounding box center [276, 204] width 530 height 53
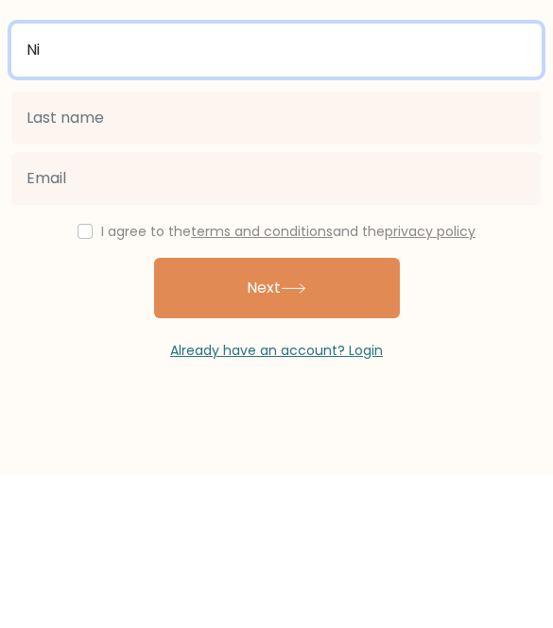
type input "N"
type input "Mia"
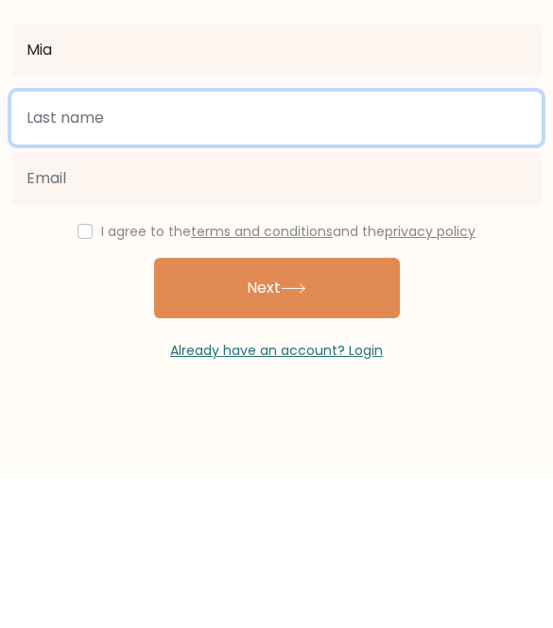
click at [65, 246] on input "text" at bounding box center [276, 272] width 530 height 53
type input "Duf"
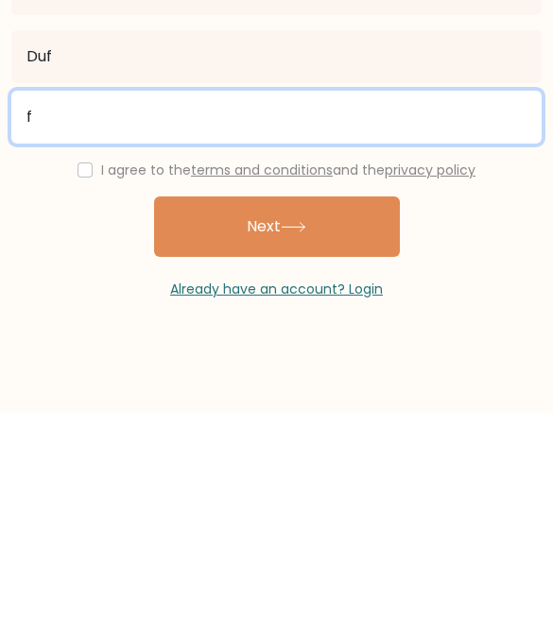
type input "f"
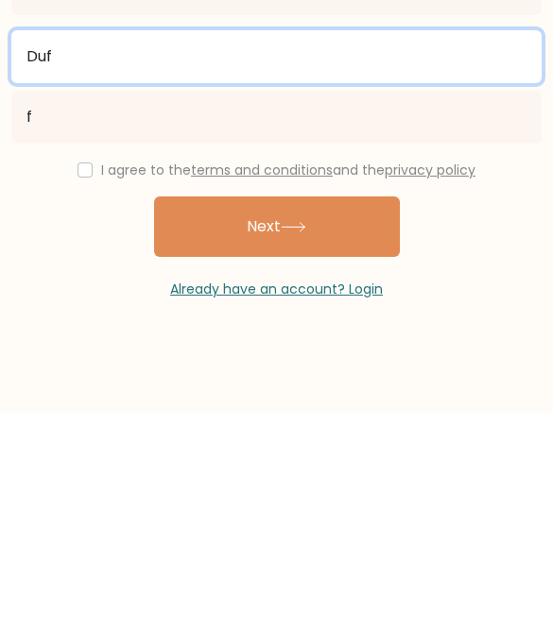
click at [98, 246] on input "Duf" at bounding box center [276, 272] width 530 height 53
type input "Duffy"
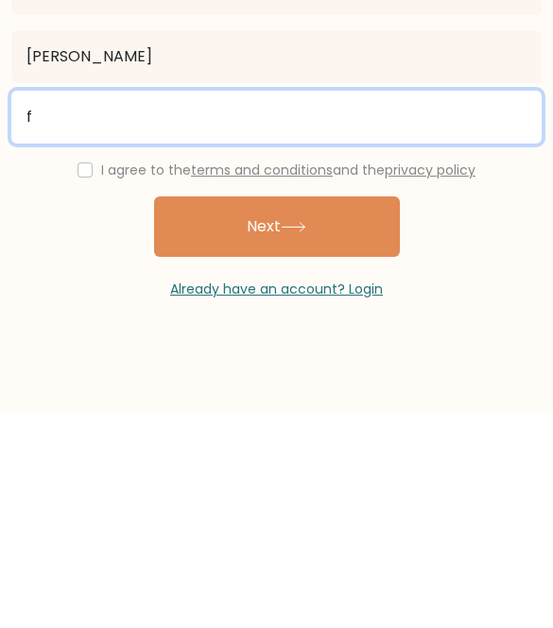
click at [89, 306] on input "f" at bounding box center [276, 332] width 530 height 53
type input "n"
type input "miaduffy2018@gmail.com"
click at [276, 412] on button "Next" at bounding box center [277, 442] width 246 height 60
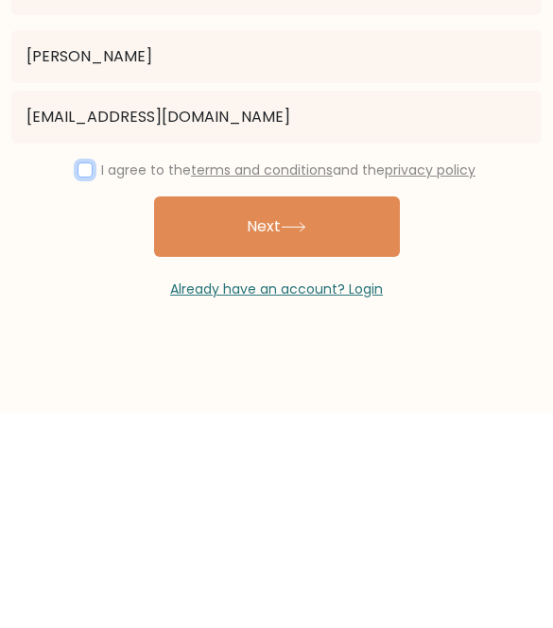
scroll to position [100, 0]
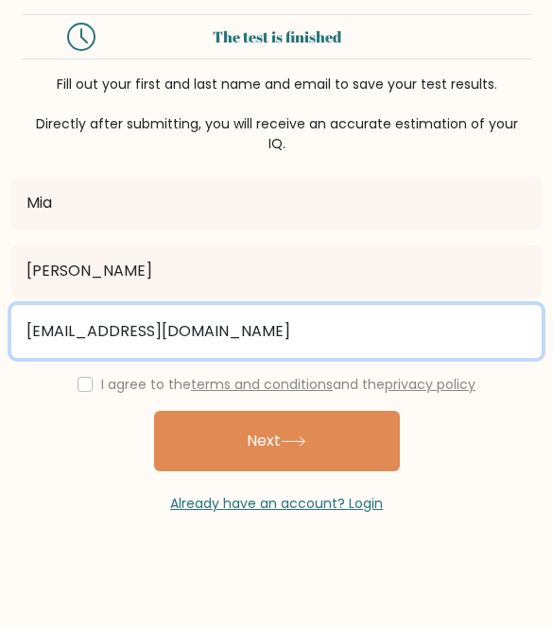
click at [68, 306] on input "miaduffy2018@gmail.com" at bounding box center [276, 332] width 530 height 53
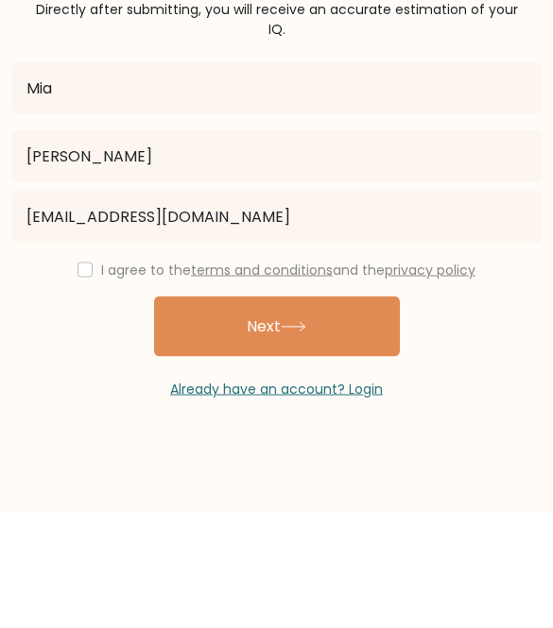
click at [81, 378] on input "checkbox" at bounding box center [84, 385] width 15 height 15
checkbox input "true"
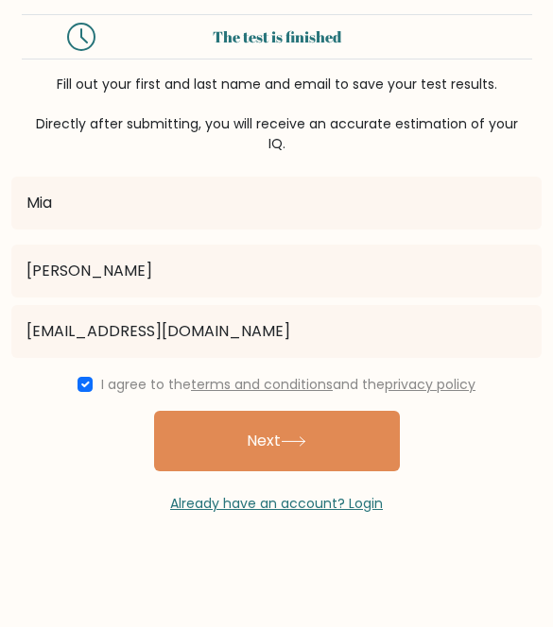
click at [228, 412] on button "Next" at bounding box center [277, 442] width 246 height 60
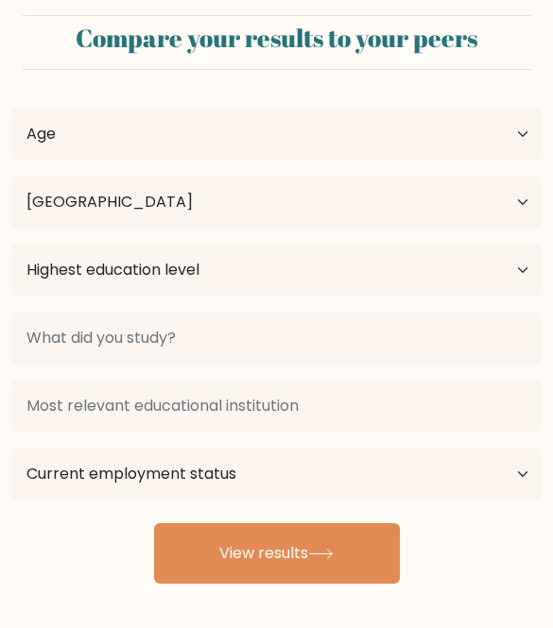
select select "IE"
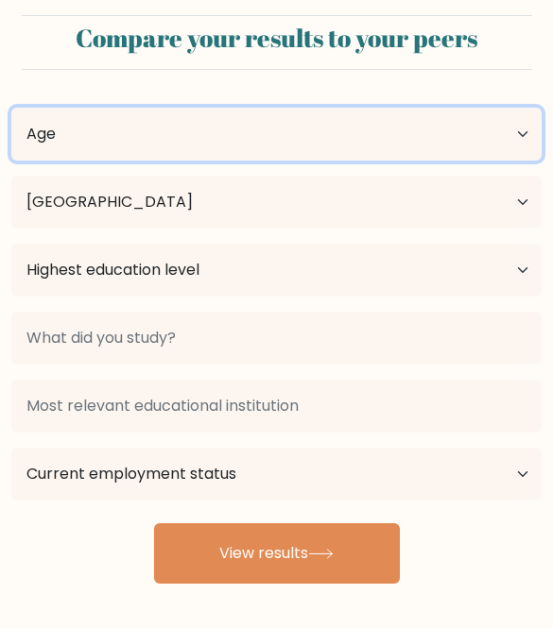
click at [71, 132] on select "Age Under 18 years old 18-24 years old 25-34 years old 35-44 years old 45-54 ye…" at bounding box center [276, 134] width 530 height 53
select select "min_18"
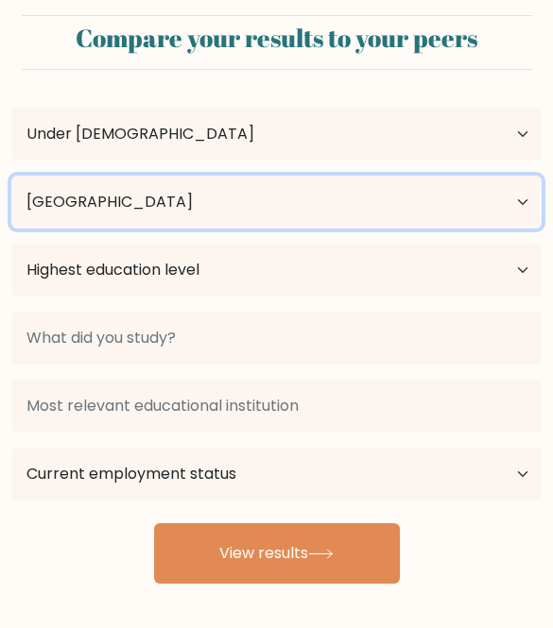
click at [47, 204] on select "Country Afghanistan Albania Algeria American Samoa Andorra Angola Anguilla Anta…" at bounding box center [276, 202] width 530 height 53
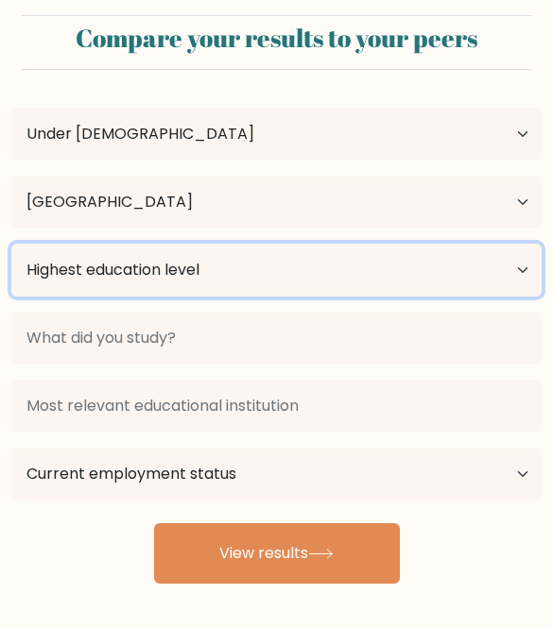
click at [62, 276] on select "Highest education level No schooling Primary Lower Secondary Upper Secondary Oc…" at bounding box center [276, 270] width 530 height 53
select select "primary"
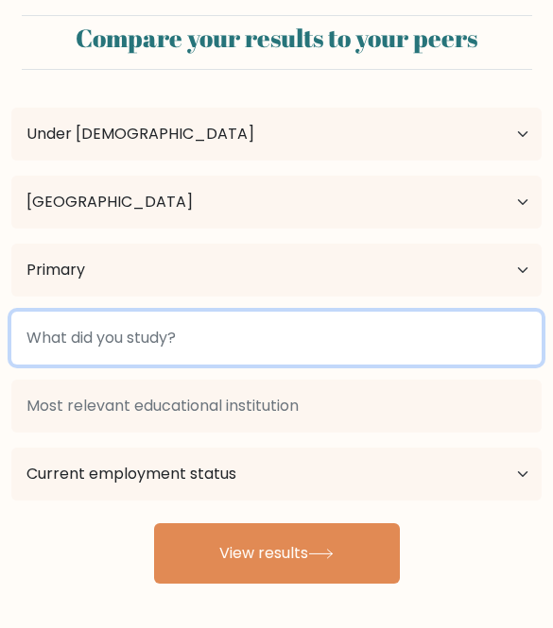
click at [65, 333] on input at bounding box center [276, 338] width 530 height 53
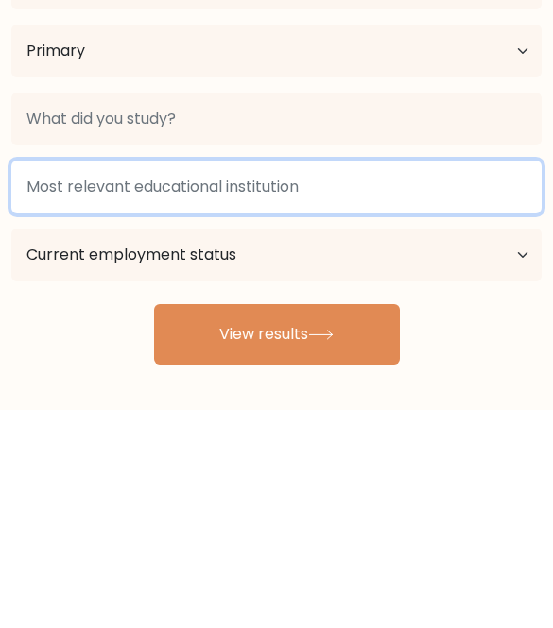
click at [51, 380] on input at bounding box center [276, 406] width 530 height 53
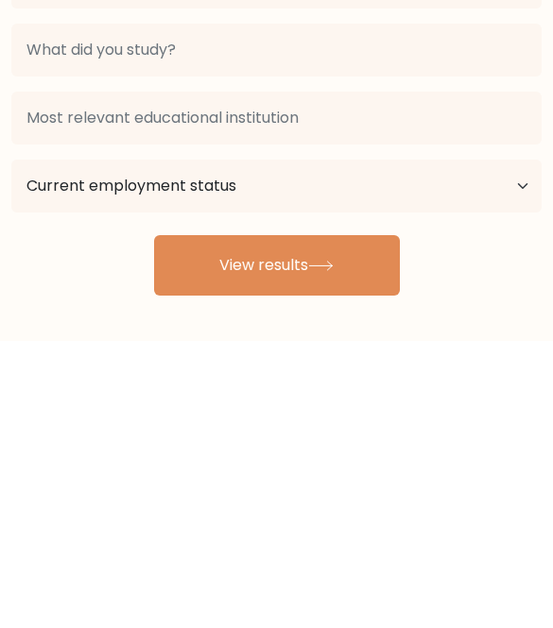
scroll to position [100, 0]
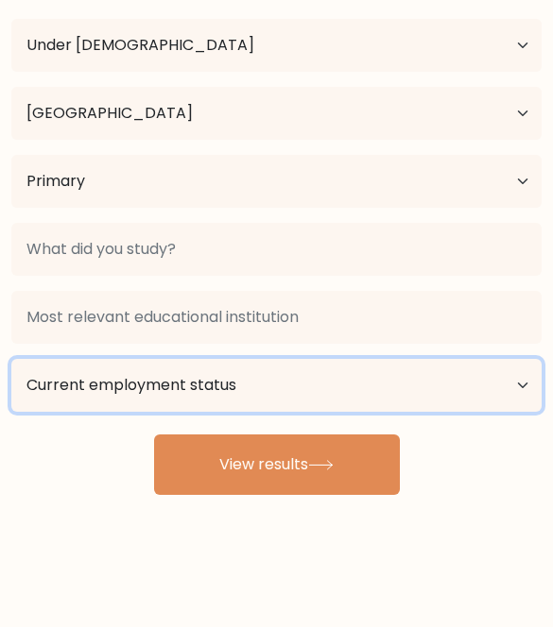
click at [134, 360] on select "Current employment status Employed Student Retired Other / prefer not to answer" at bounding box center [276, 386] width 530 height 53
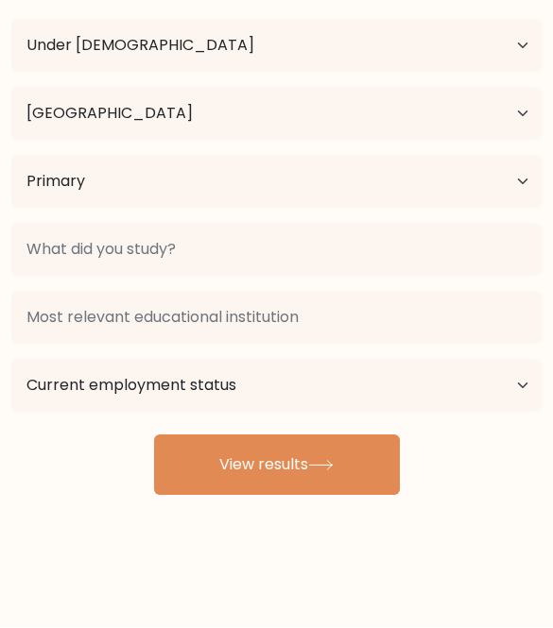
click at [112, 410] on div "Mia Duffy Age Under 18 years old 18-24 years old 25-34 years old 35-44 years ol…" at bounding box center [276, 246] width 553 height 499
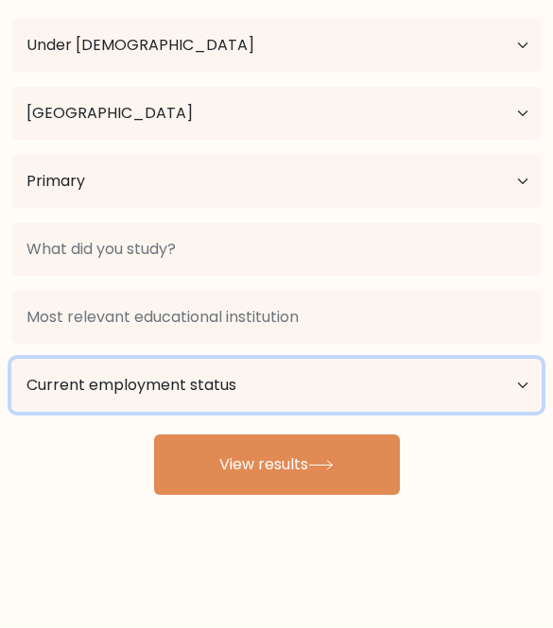
click at [77, 390] on select "Current employment status Employed Student Retired Other / prefer not to answer" at bounding box center [276, 386] width 530 height 53
select select "student"
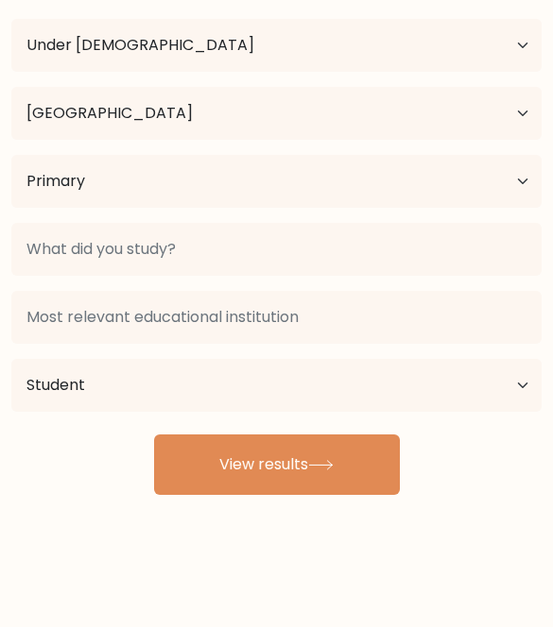
click at [230, 476] on button "View results" at bounding box center [277, 466] width 246 height 60
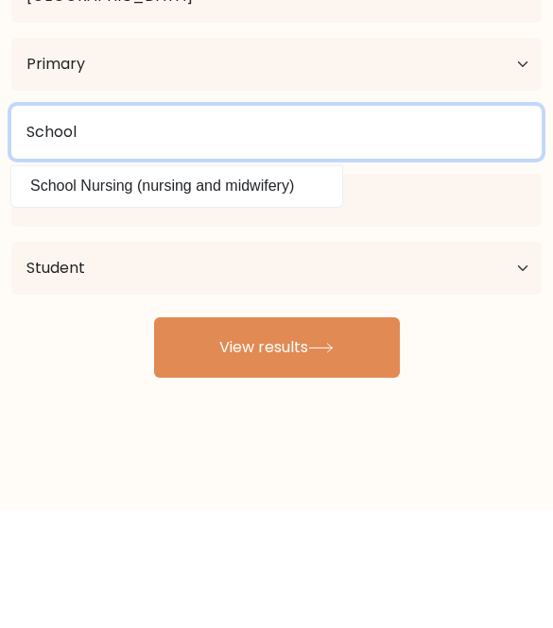
type input "School"
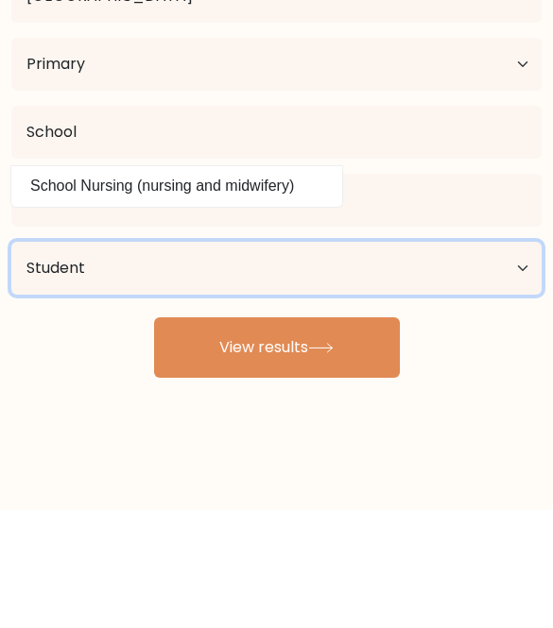
click at [89, 360] on select "Current employment status Employed Student Retired Other / prefer not to answer" at bounding box center [276, 386] width 530 height 53
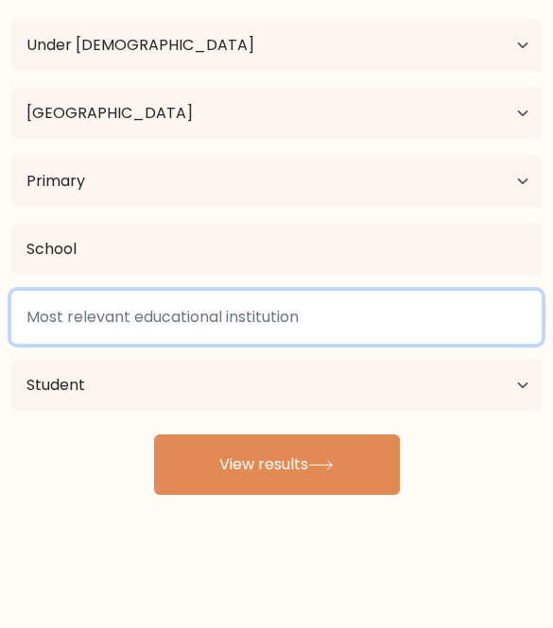
click at [123, 321] on input at bounding box center [276, 318] width 530 height 53
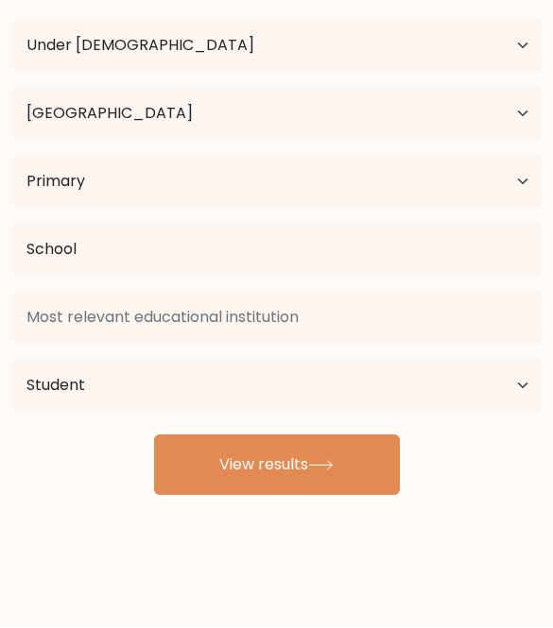
click at [224, 459] on button "View results" at bounding box center [277, 466] width 246 height 60
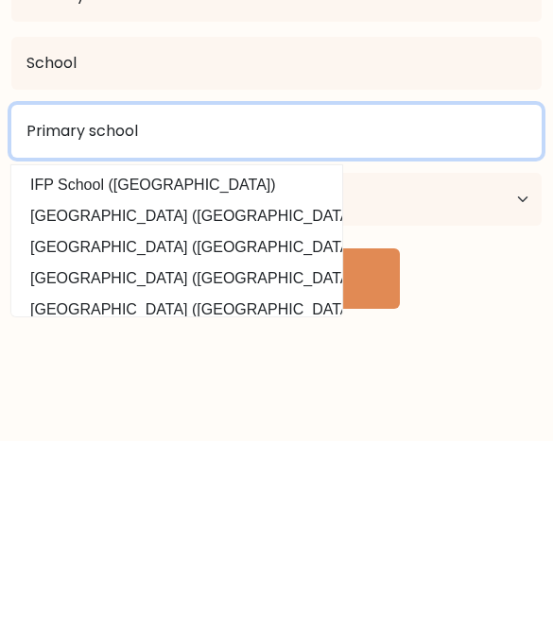
type input "Primary school"
click at [276, 436] on button "View results" at bounding box center [277, 466] width 246 height 60
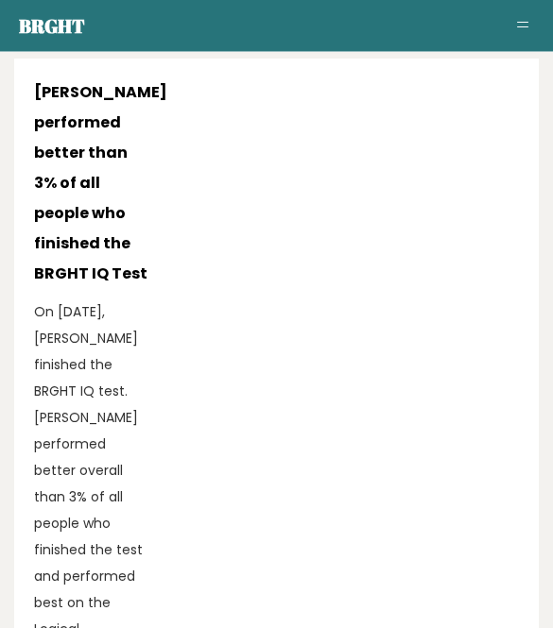
scroll to position [915, 0]
